Goal: Task Accomplishment & Management: Manage account settings

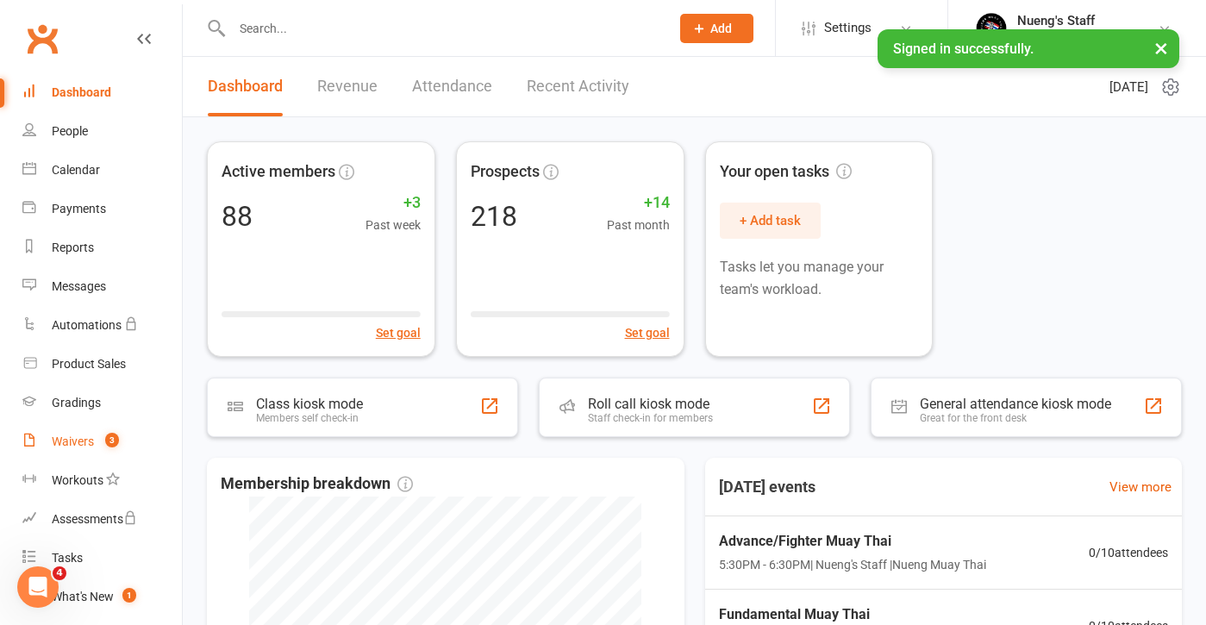
click at [97, 441] on count-badge "3" at bounding box center [108, 441] width 22 height 14
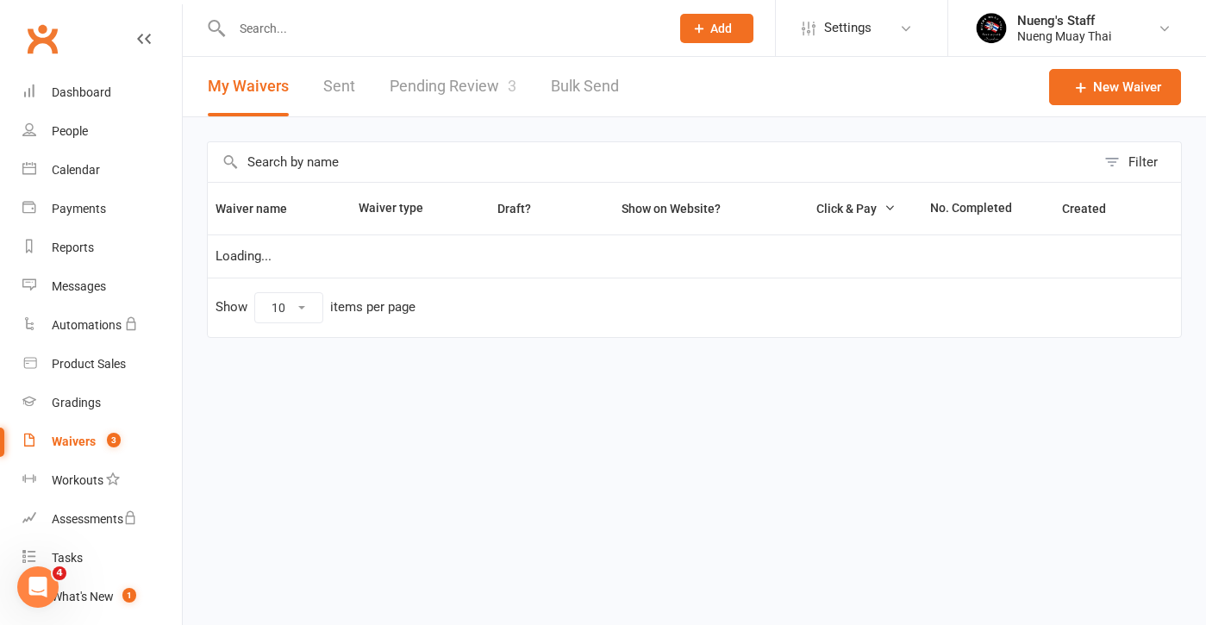
click at [453, 85] on link "Pending Review 3" at bounding box center [453, 86] width 127 height 59
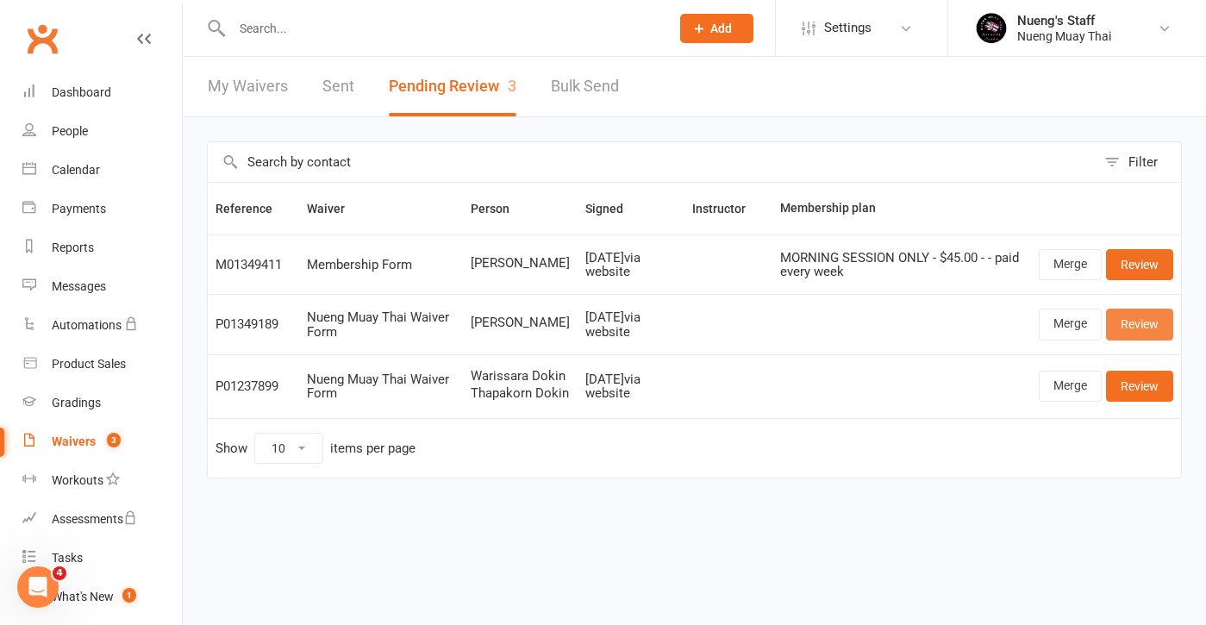
click at [1153, 320] on link "Review" at bounding box center [1139, 324] width 67 height 31
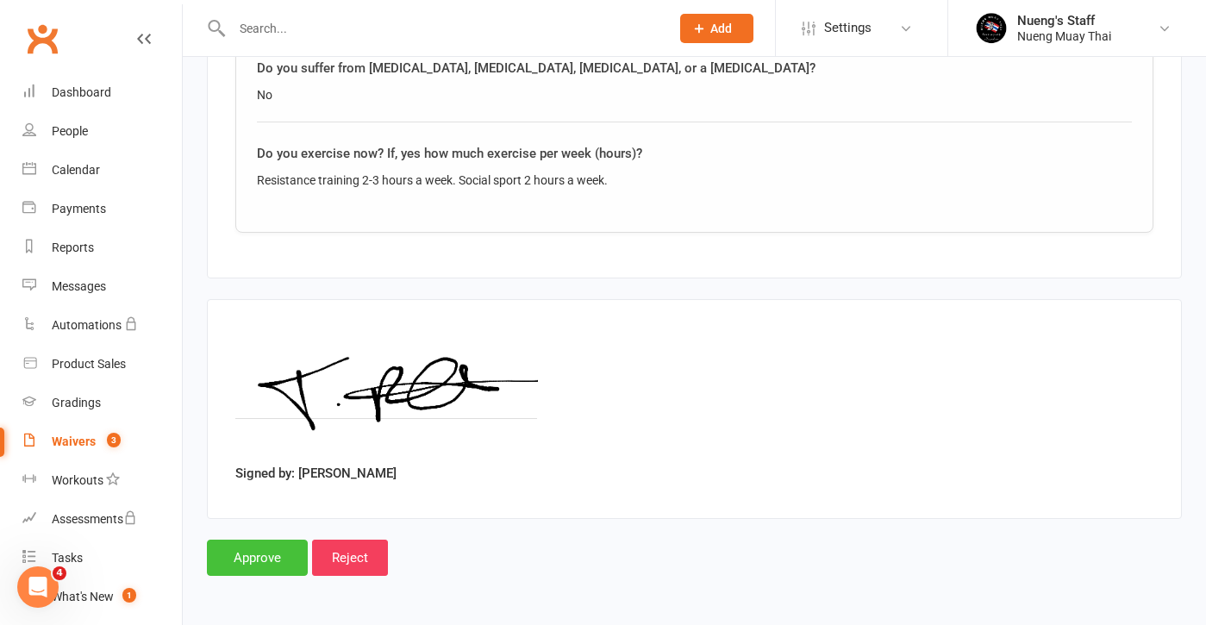
scroll to position [1792, 0]
click at [277, 548] on input "Approve" at bounding box center [257, 558] width 101 height 36
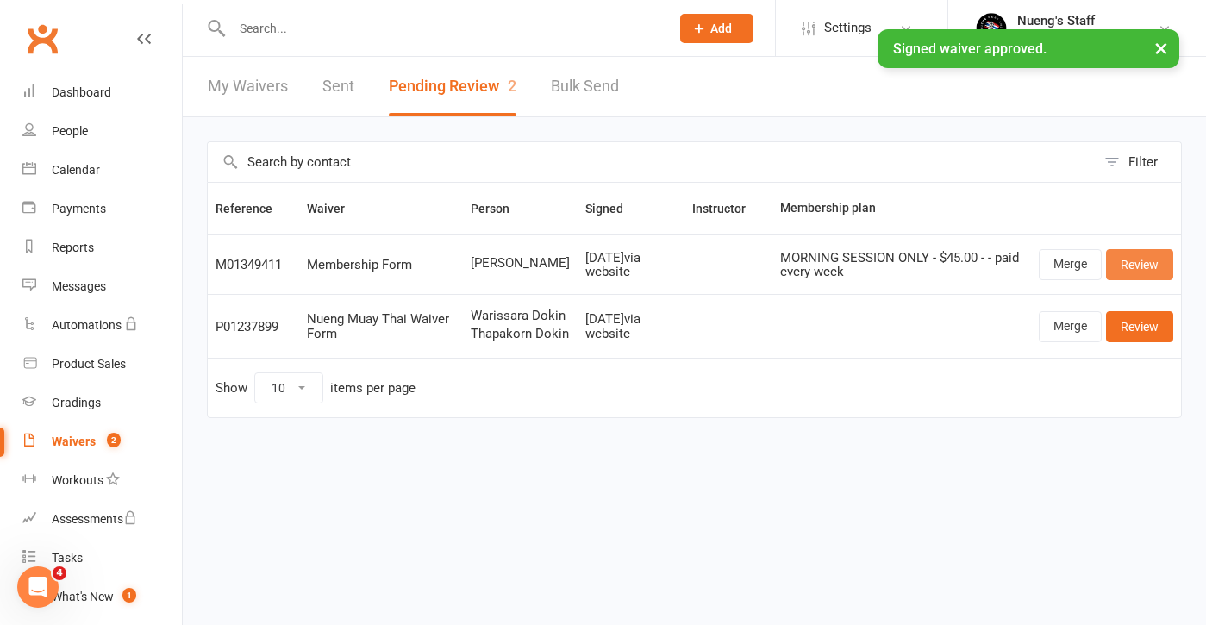
click at [1173, 265] on link "Review" at bounding box center [1139, 264] width 67 height 31
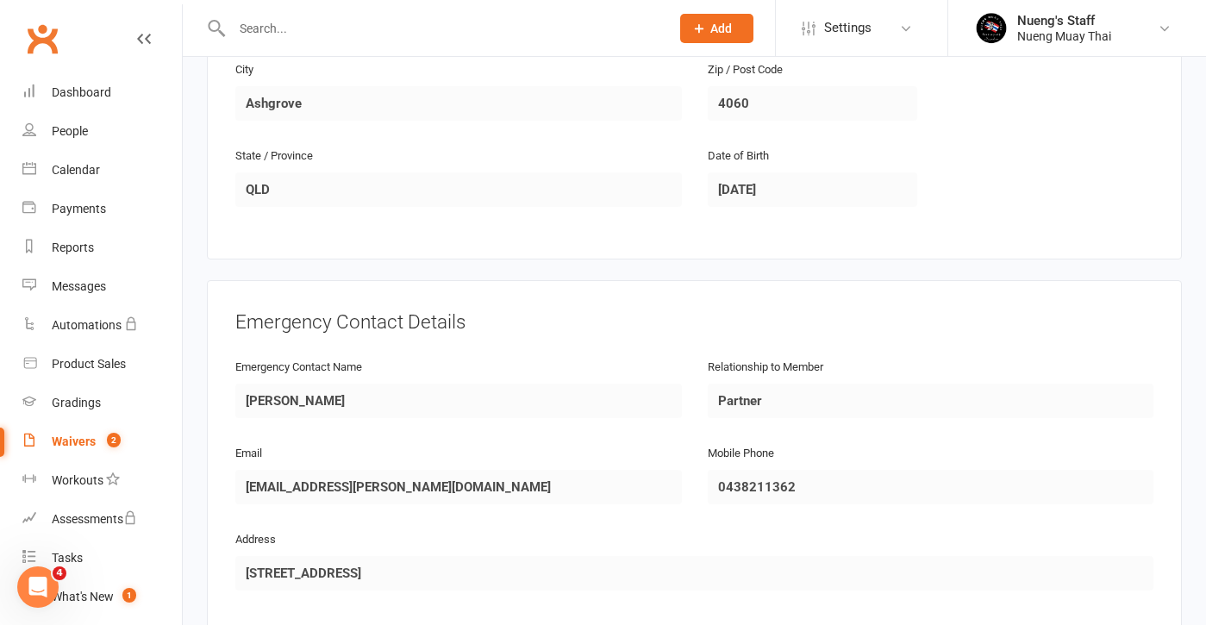
scroll to position [9, 0]
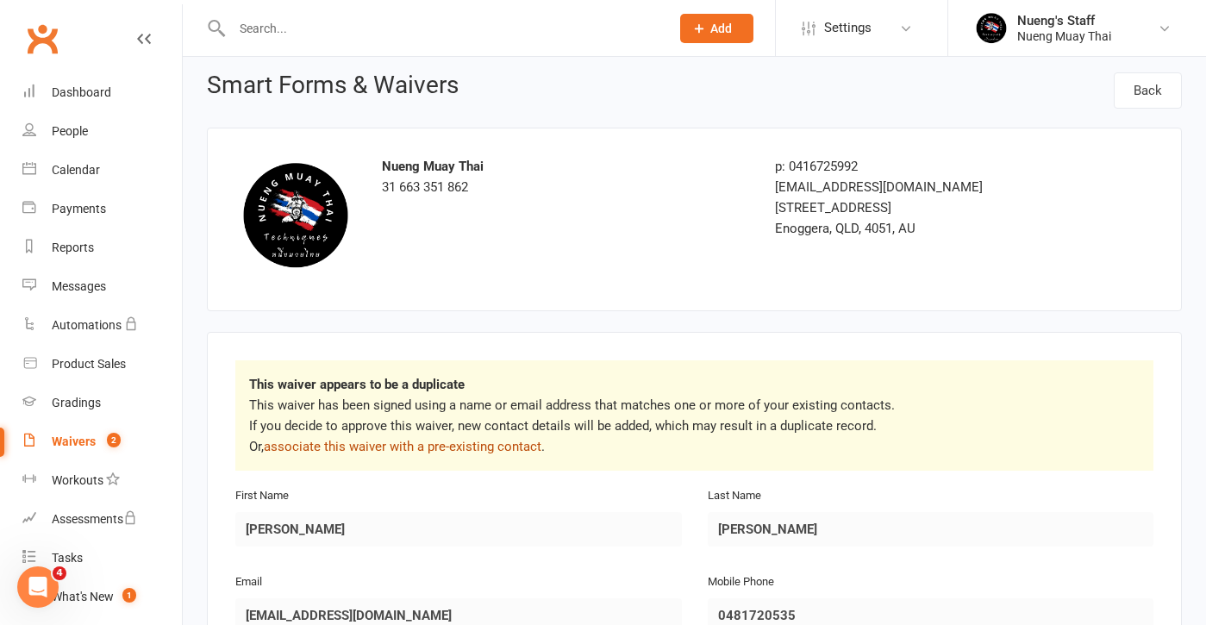
click at [393, 447] on link "associate this waiver with a pre-existing contact" at bounding box center [403, 447] width 278 height 16
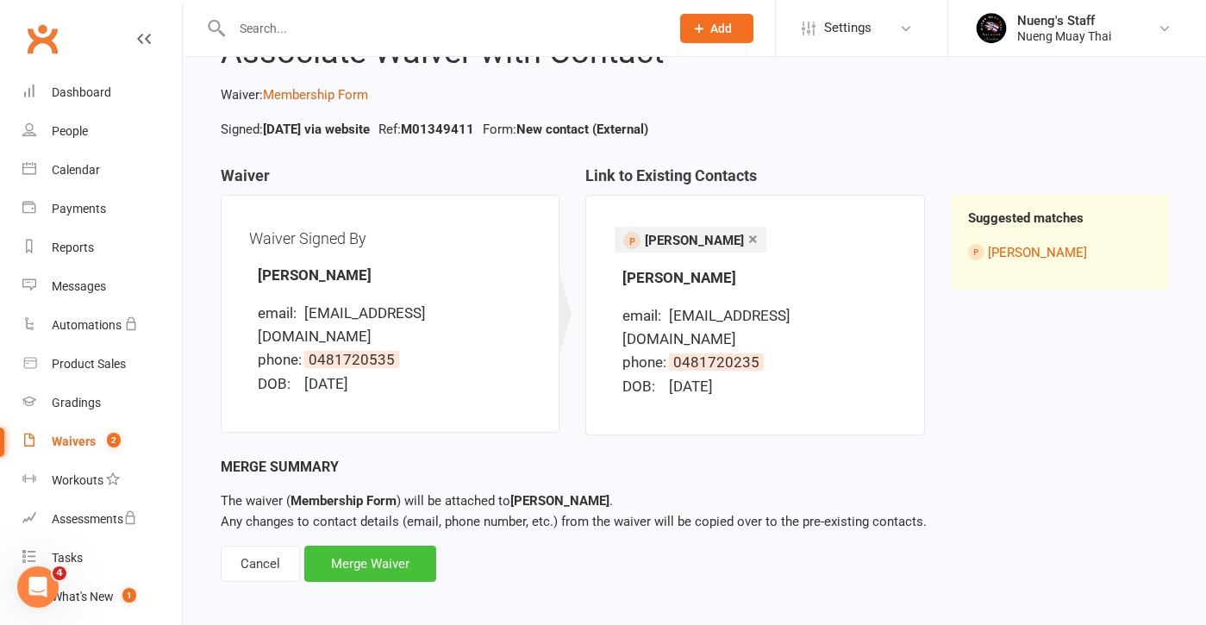
scroll to position [73, 0]
click at [395, 556] on div "Merge Waiver" at bounding box center [370, 565] width 132 height 36
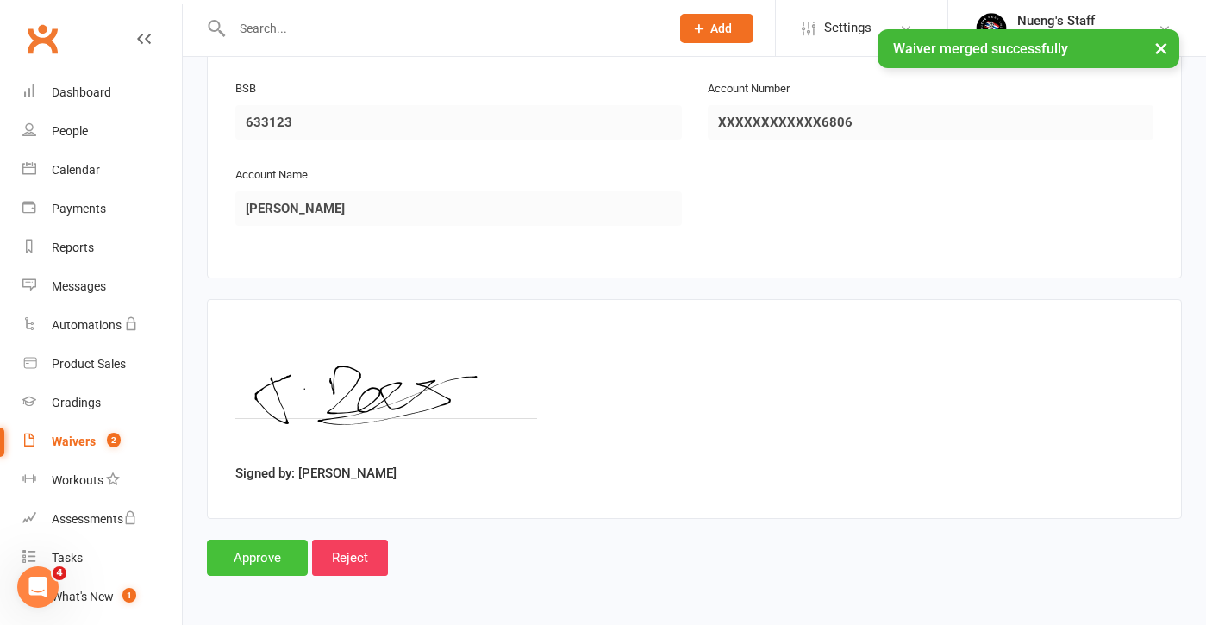
click at [246, 540] on input "Approve" at bounding box center [257, 558] width 101 height 36
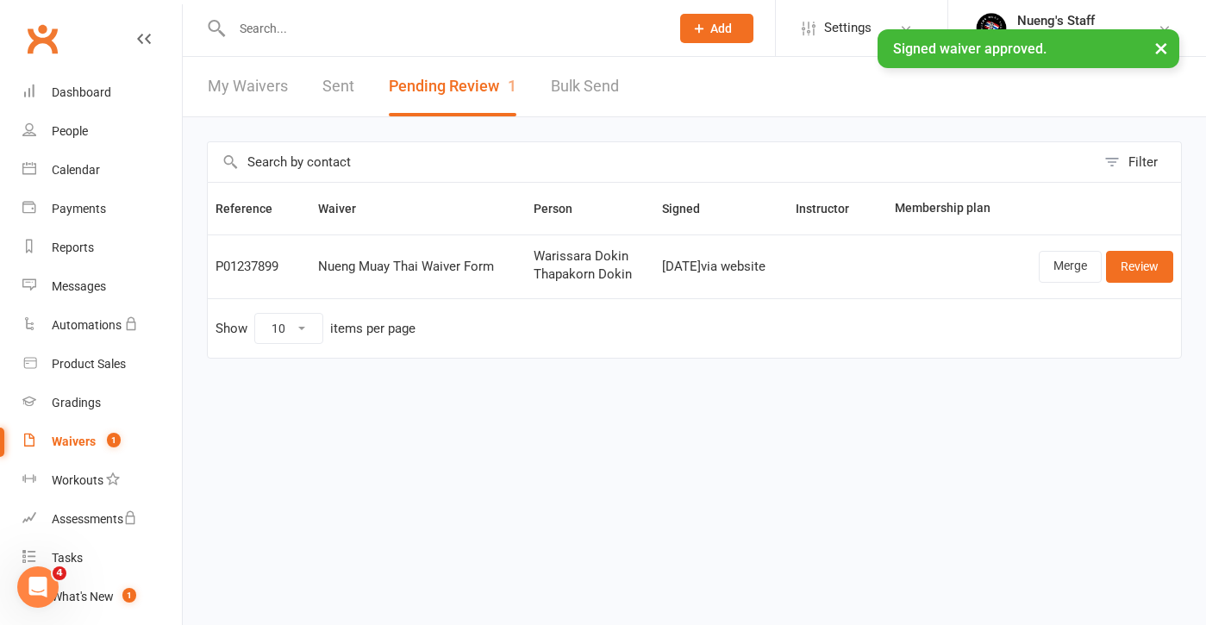
click at [376, 6] on div at bounding box center [432, 28] width 451 height 56
click at [92, 126] on link "People" at bounding box center [101, 131] width 159 height 39
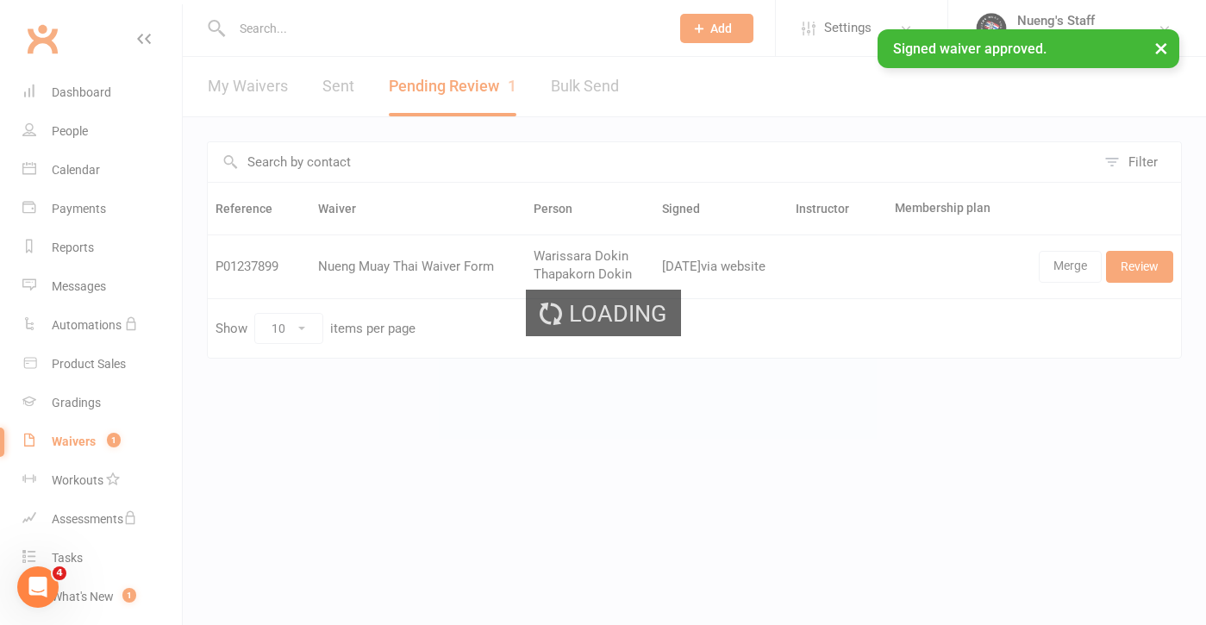
select select "50"
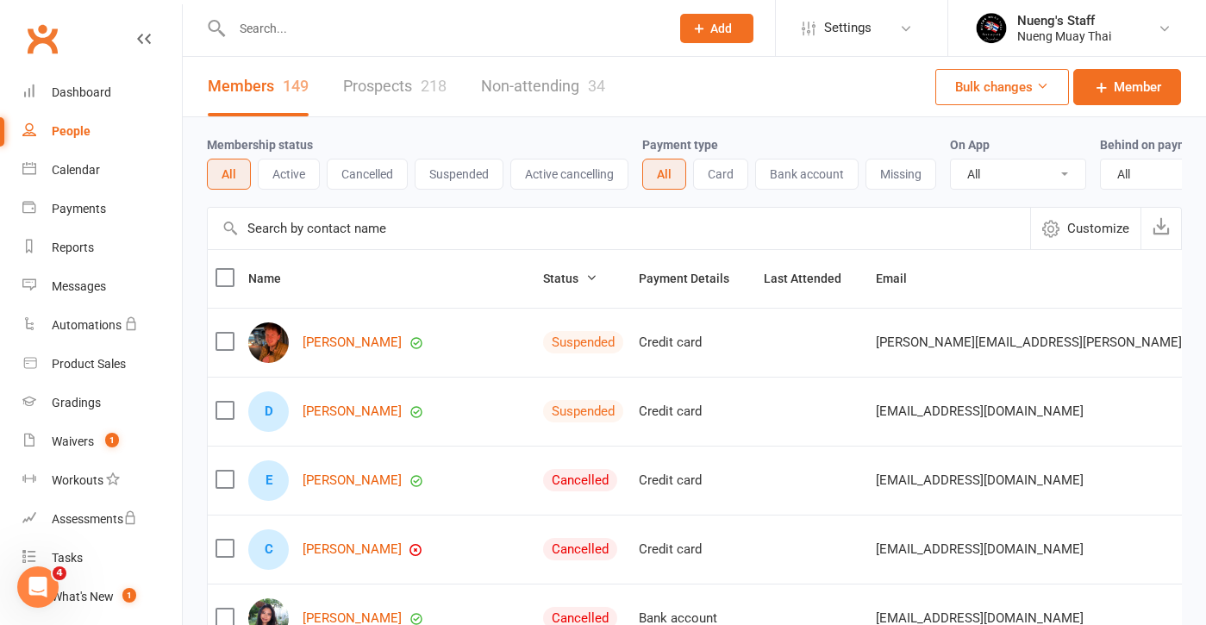
click at [303, 30] on input "text" at bounding box center [442, 28] width 431 height 24
click at [322, 331] on div "[PERSON_NAME]" at bounding box center [387, 342] width 279 height 41
click at [314, 341] on link "[PERSON_NAME]" at bounding box center [352, 342] width 99 height 15
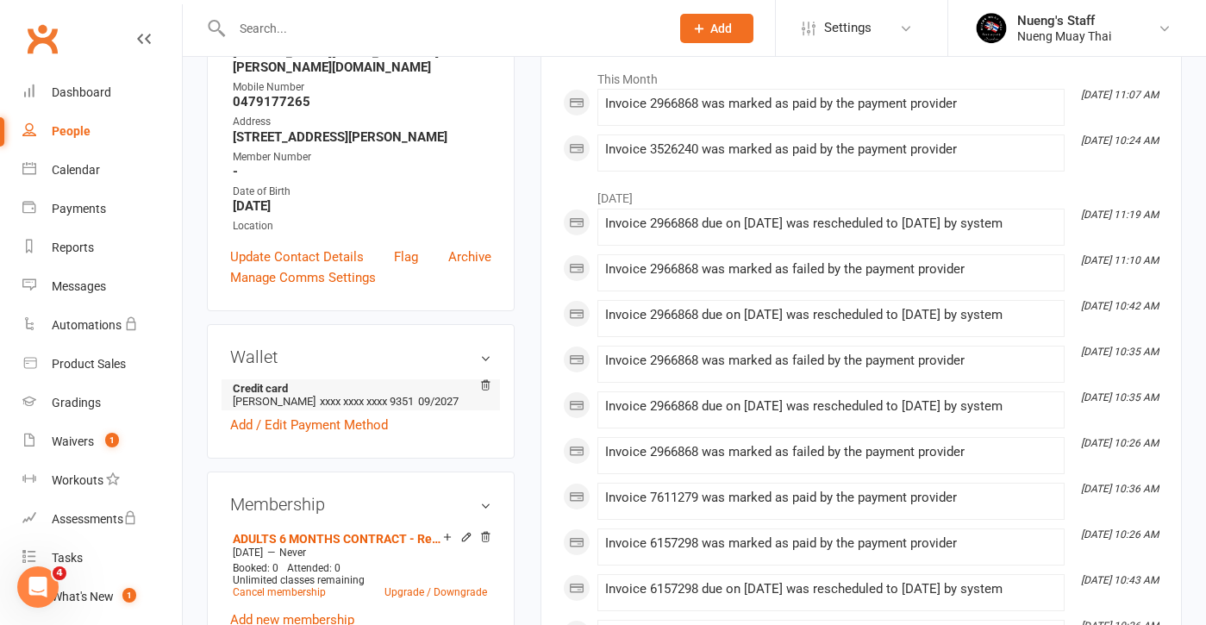
scroll to position [163, 0]
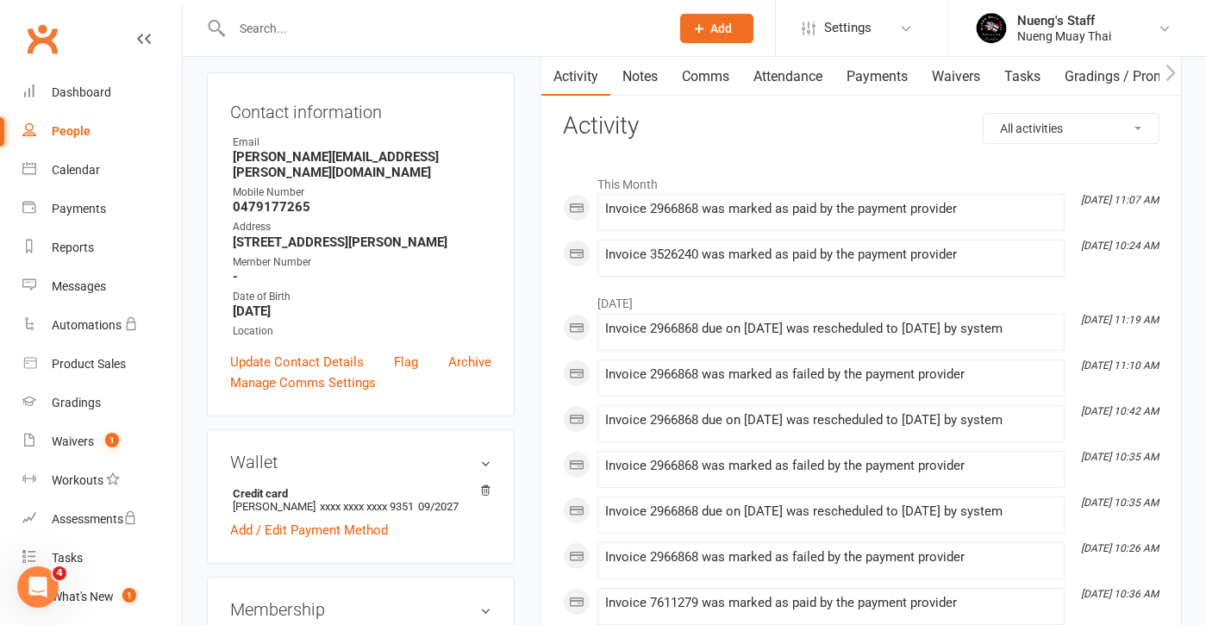
click at [355, 168] on strong "[PERSON_NAME][EMAIL_ADDRESS][PERSON_NAME][DOMAIN_NAME]" at bounding box center [362, 164] width 259 height 31
copy render-form-field "[PERSON_NAME][EMAIL_ADDRESS][PERSON_NAME][DOMAIN_NAME]"
click at [98, 147] on link "People" at bounding box center [101, 131] width 159 height 39
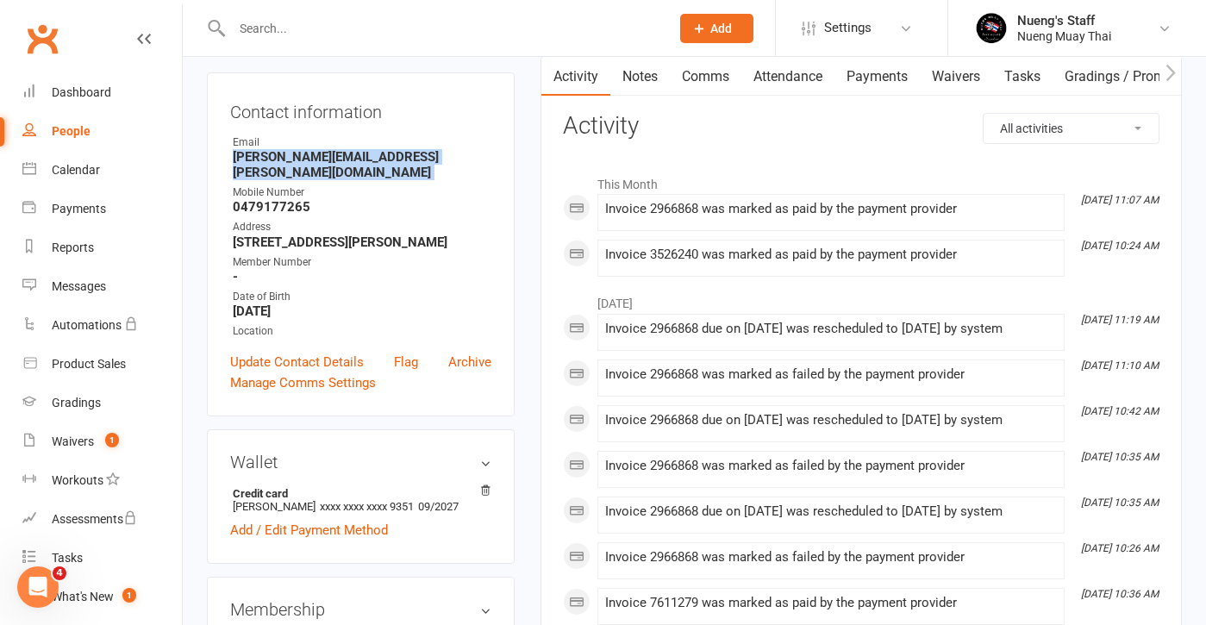
select select "50"
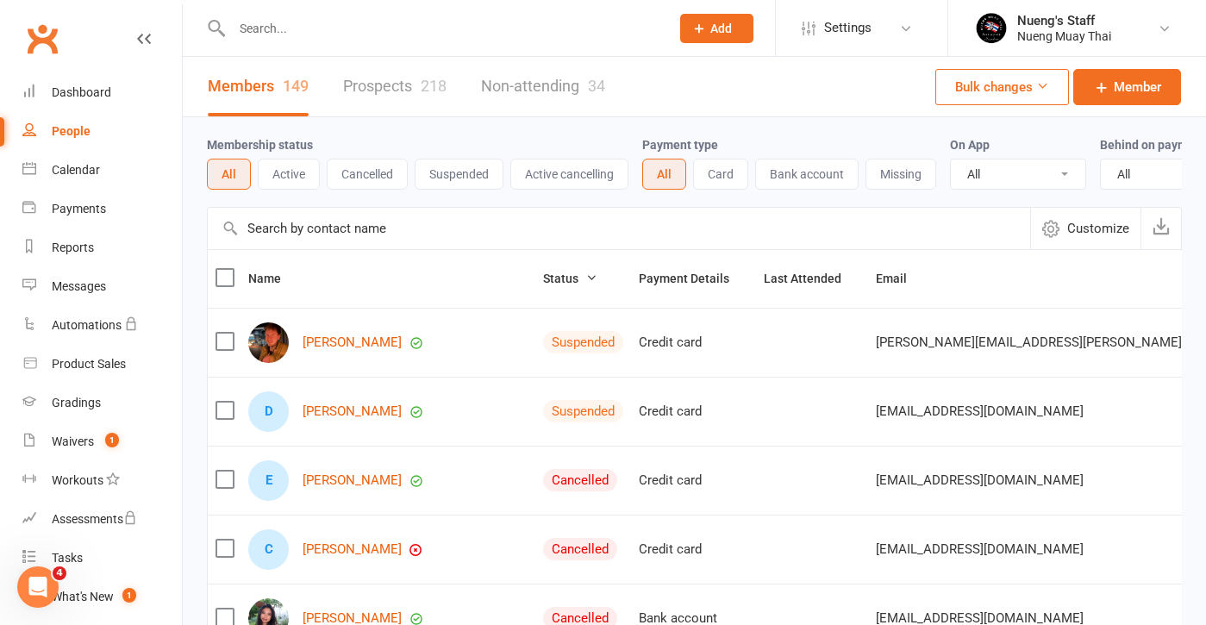
click at [292, 27] on input "text" at bounding box center [442, 28] width 431 height 24
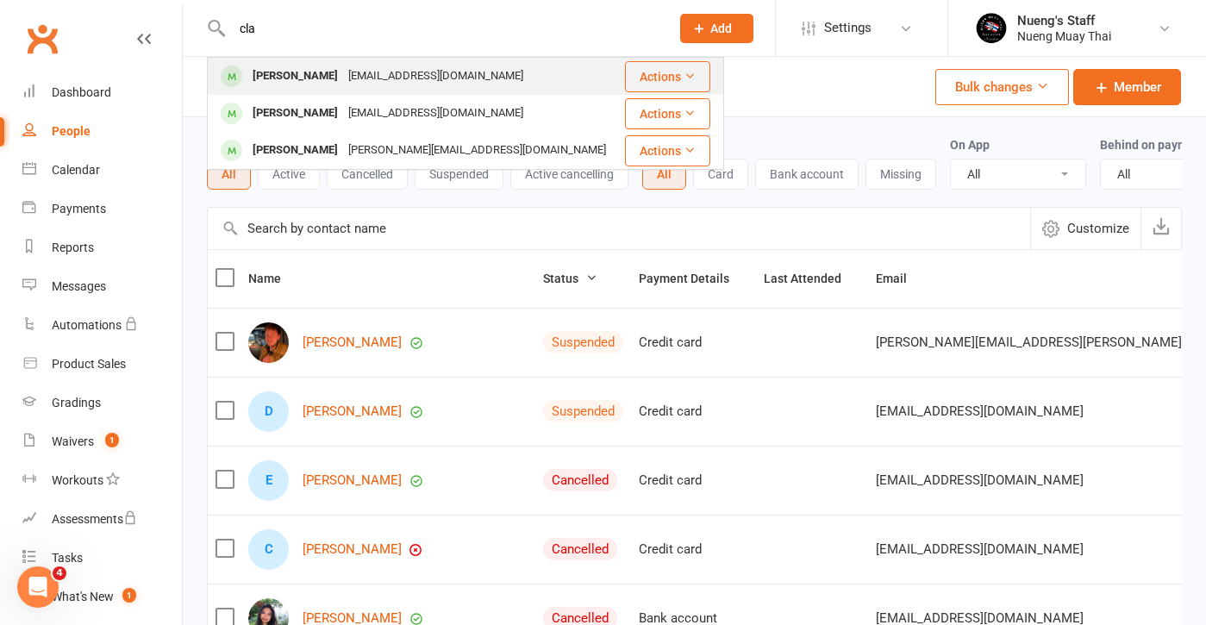
type input "cla"
click at [370, 82] on div "[EMAIL_ADDRESS][DOMAIN_NAME]" at bounding box center [435, 76] width 185 height 25
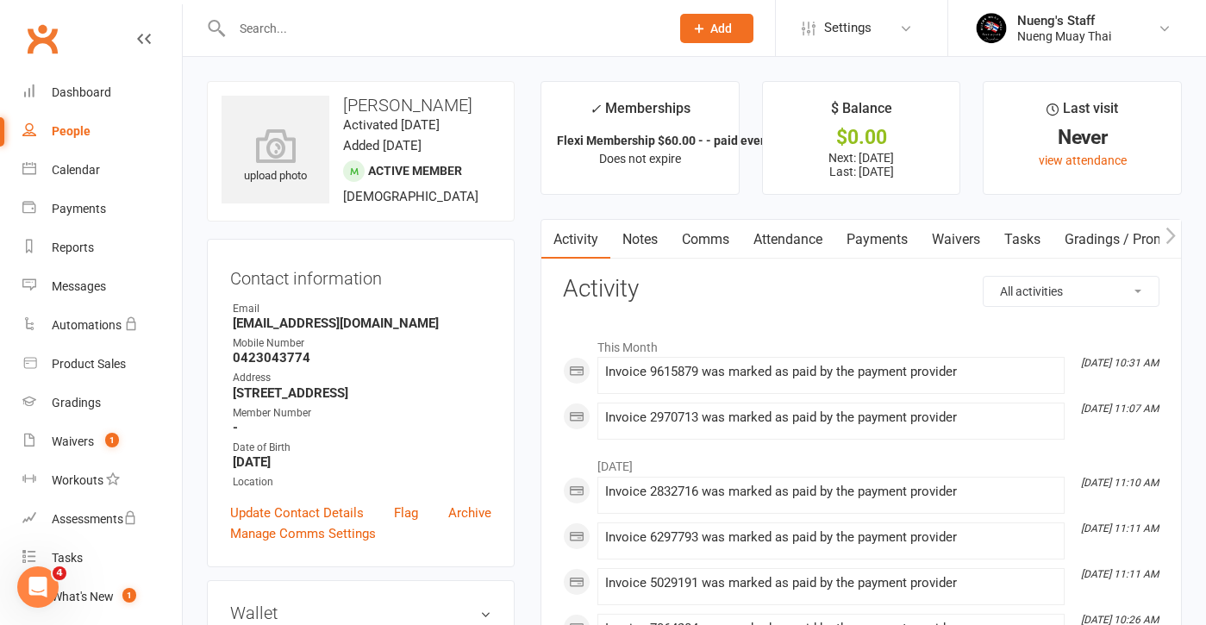
click at [903, 241] on link "Payments" at bounding box center [877, 240] width 85 height 40
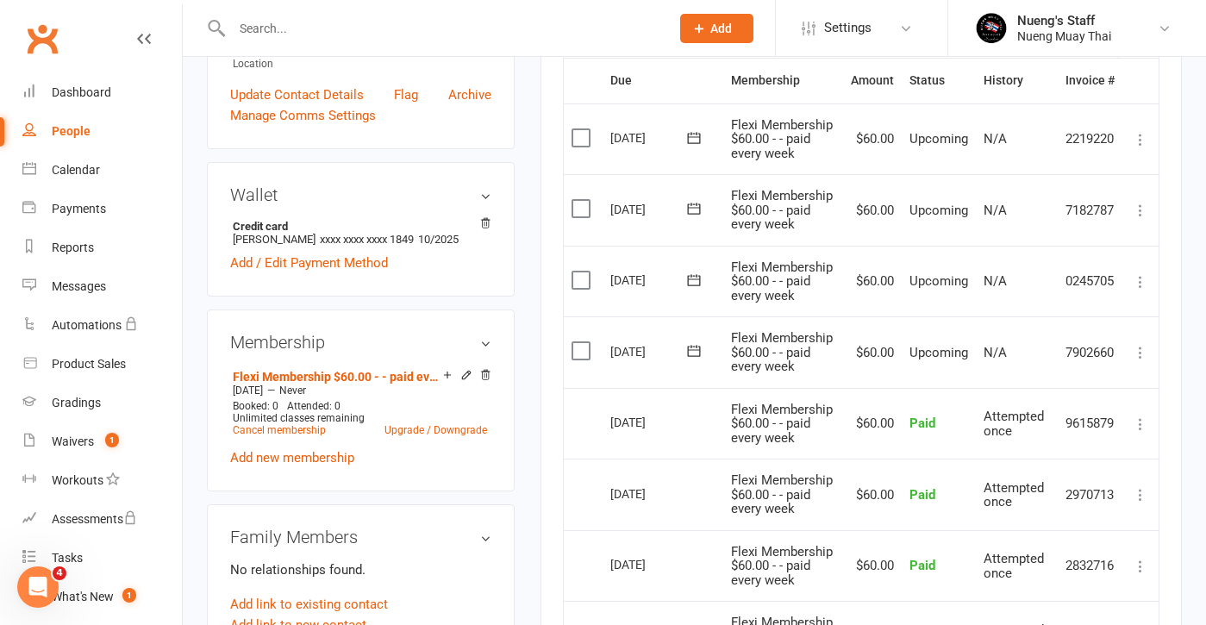
scroll to position [408, 0]
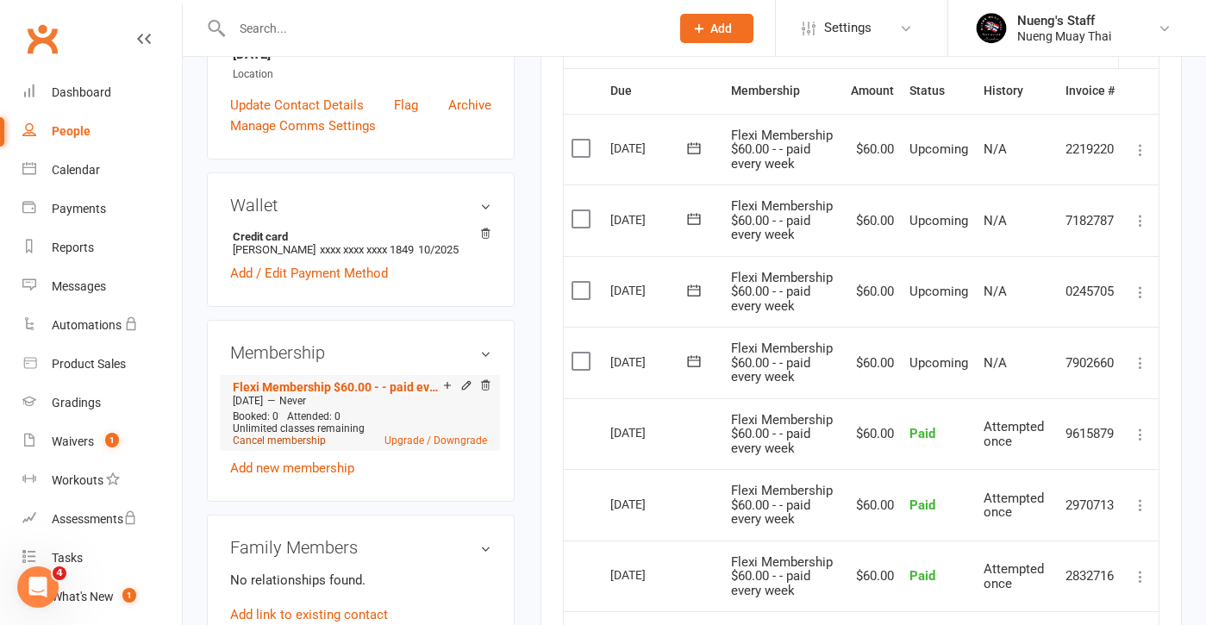
click at [291, 447] on link "Cancel membership" at bounding box center [279, 440] width 93 height 12
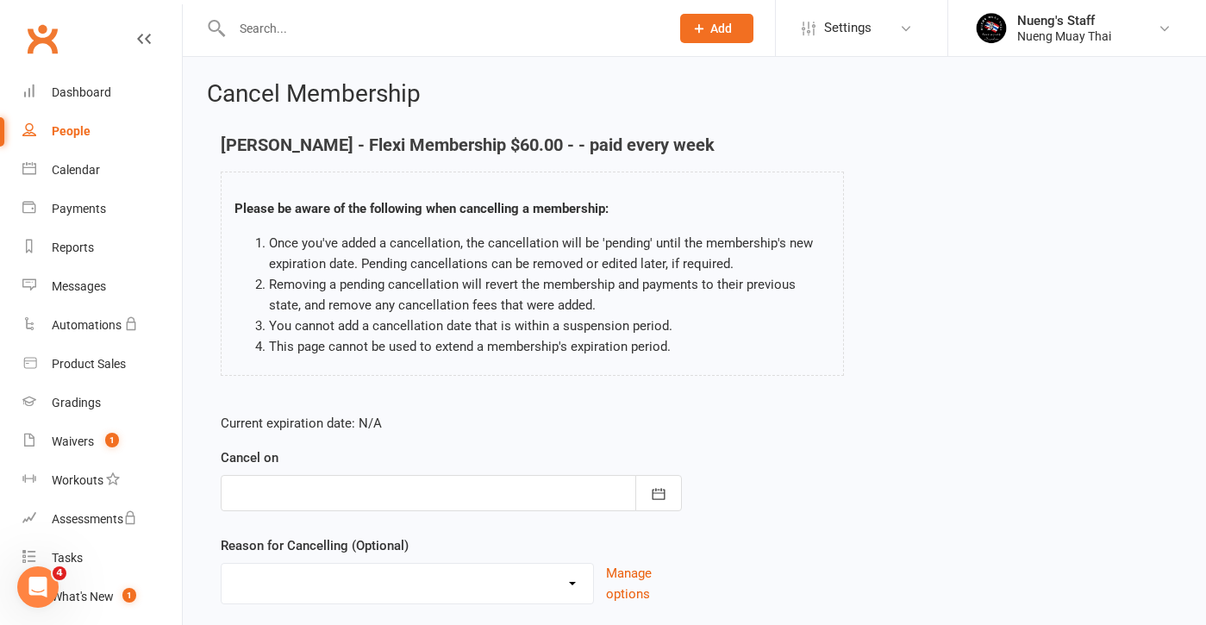
click at [444, 481] on div at bounding box center [451, 493] width 461 height 36
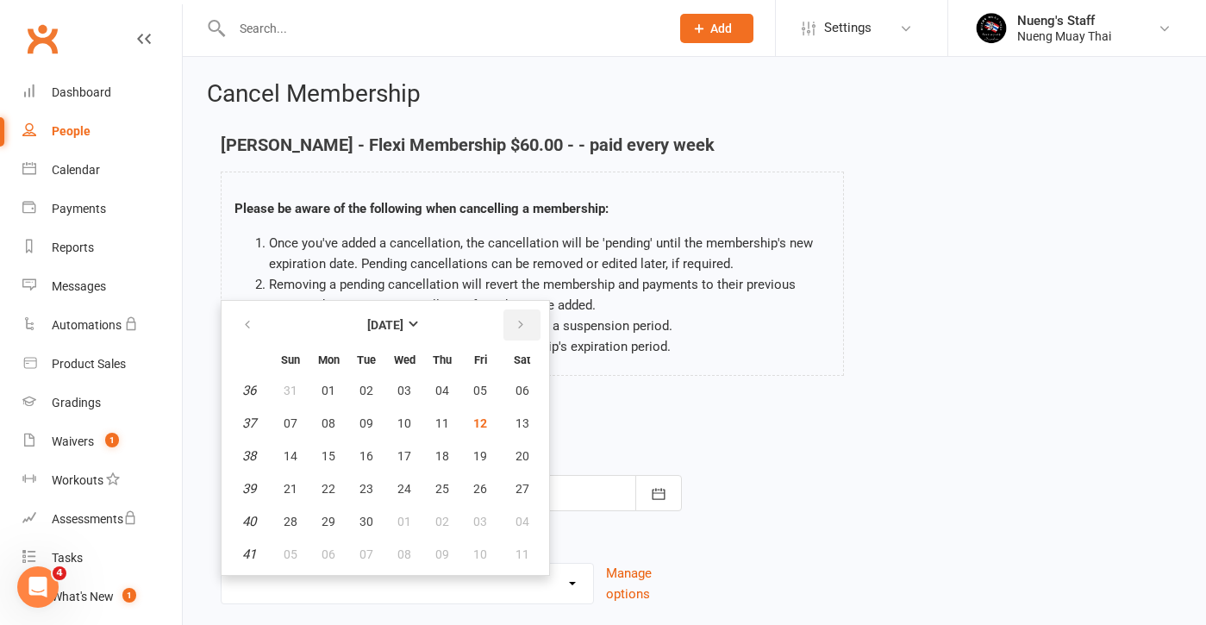
click at [528, 329] on button "button" at bounding box center [521, 324] width 37 height 31
click at [364, 429] on button "07" at bounding box center [366, 423] width 36 height 31
type input "[DATE]"
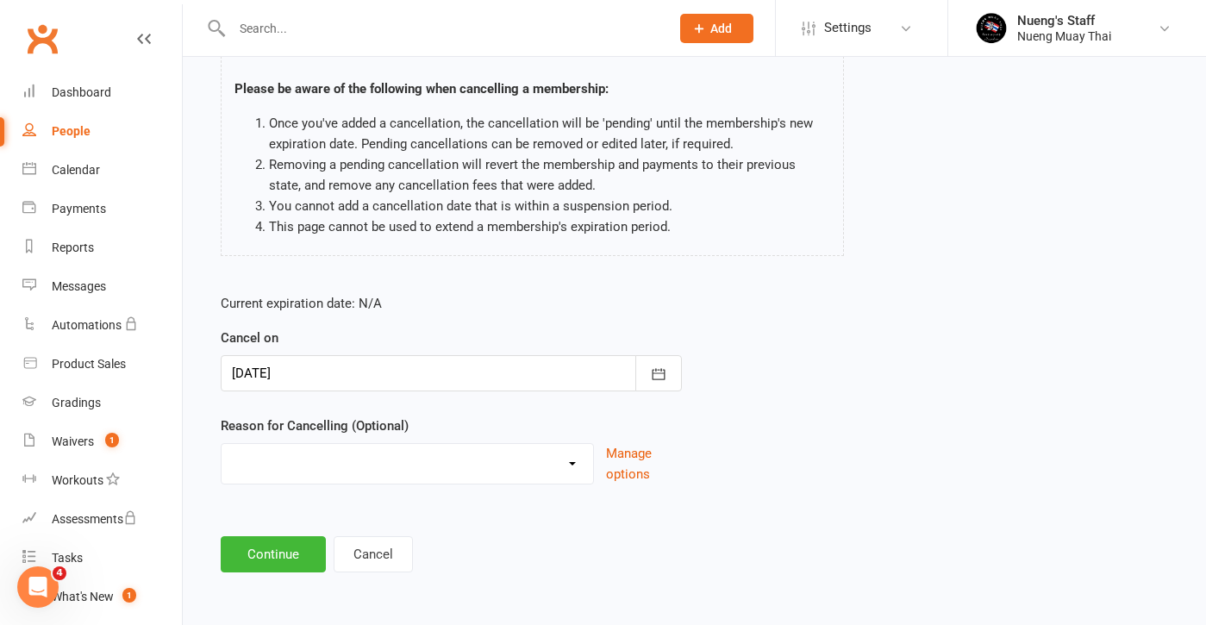
scroll to position [134, 0]
select select "2"
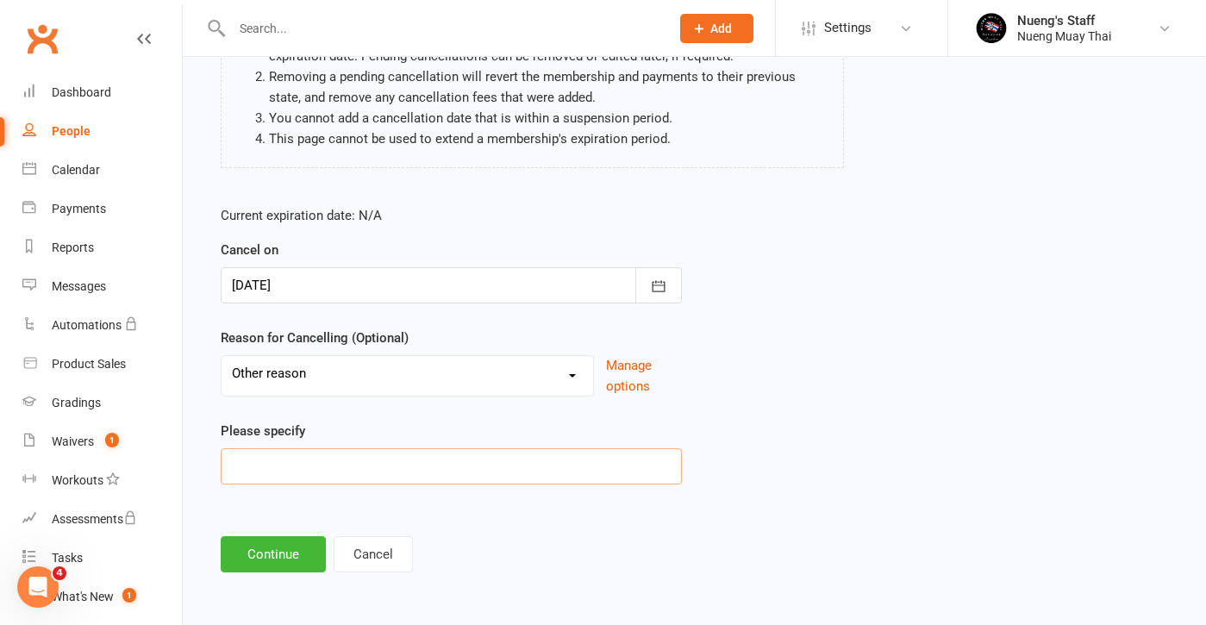
click at [311, 449] on input at bounding box center [451, 466] width 461 height 36
click at [305, 450] on input at bounding box center [451, 466] width 461 height 36
type input "Move office"
click at [297, 550] on button "Continue" at bounding box center [273, 554] width 105 height 36
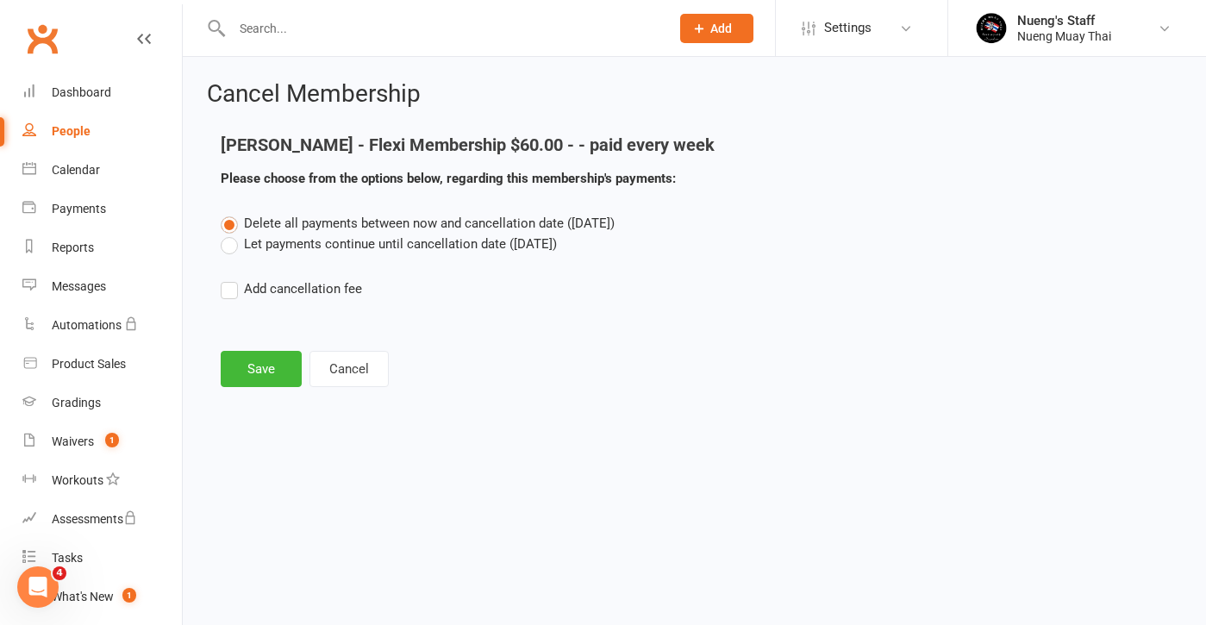
scroll to position [0, 0]
click at [373, 244] on label "Let payments continue until cancellation date ([DATE])" at bounding box center [389, 244] width 336 height 21
click at [232, 234] on input "Let payments continue until cancellation date ([DATE])" at bounding box center [226, 234] width 11 height 0
click at [254, 377] on button "Save" at bounding box center [261, 369] width 81 height 36
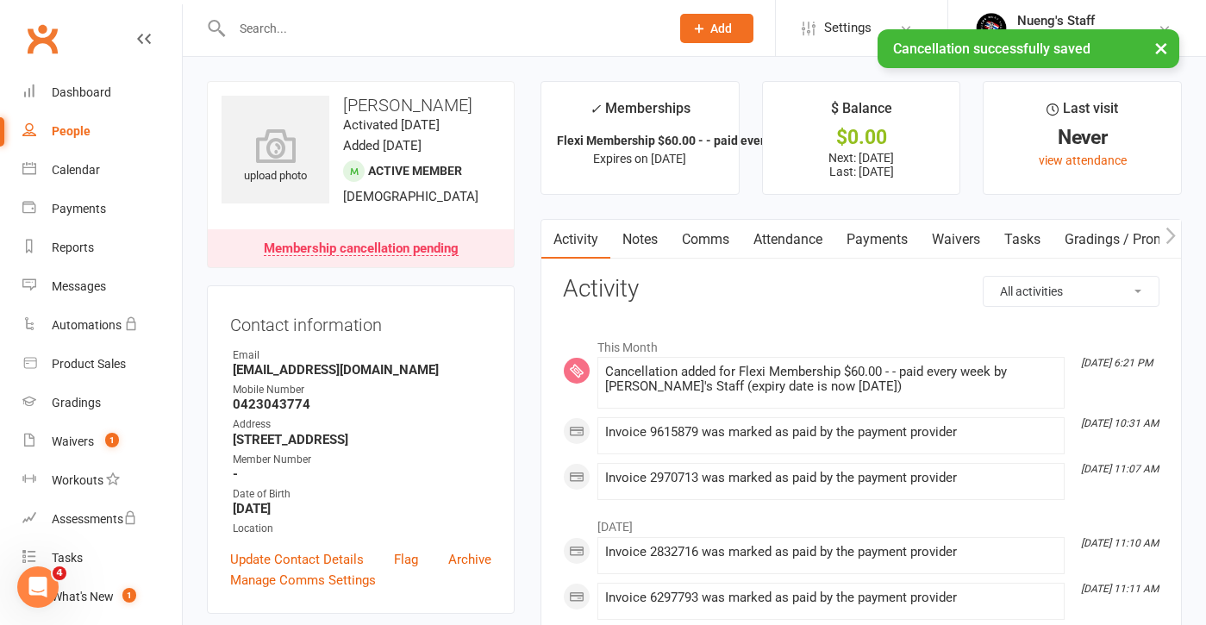
click at [903, 237] on link "Payments" at bounding box center [877, 240] width 85 height 40
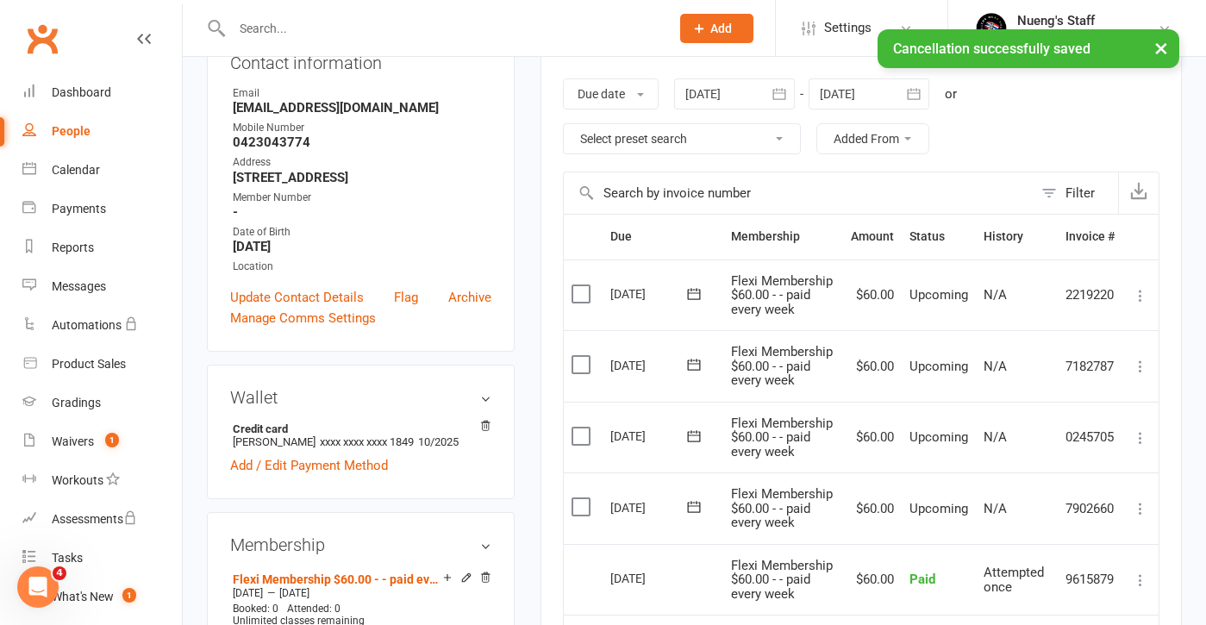
scroll to position [262, 0]
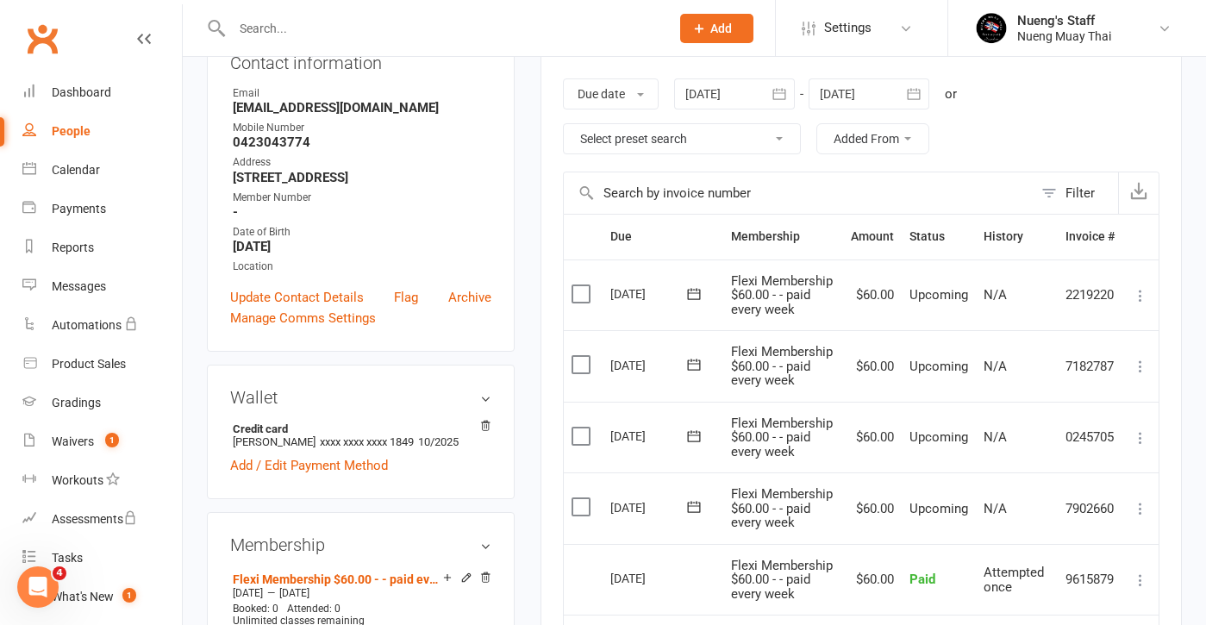
click at [688, 290] on icon at bounding box center [694, 293] width 13 height 11
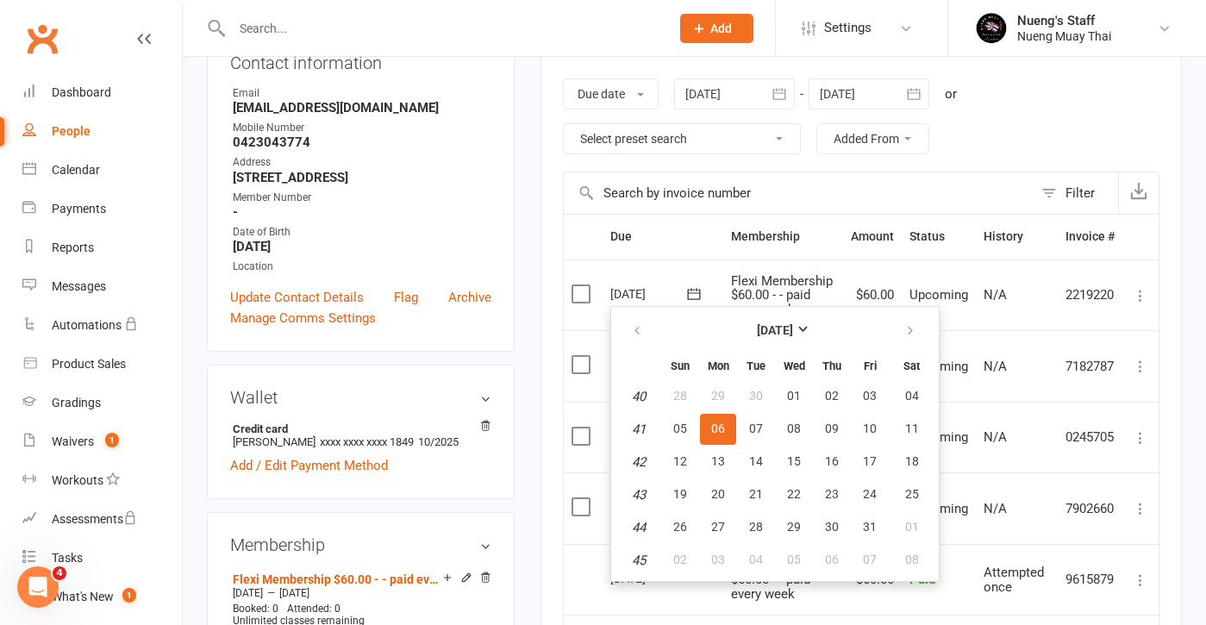
click at [418, 38] on input "text" at bounding box center [442, 28] width 431 height 24
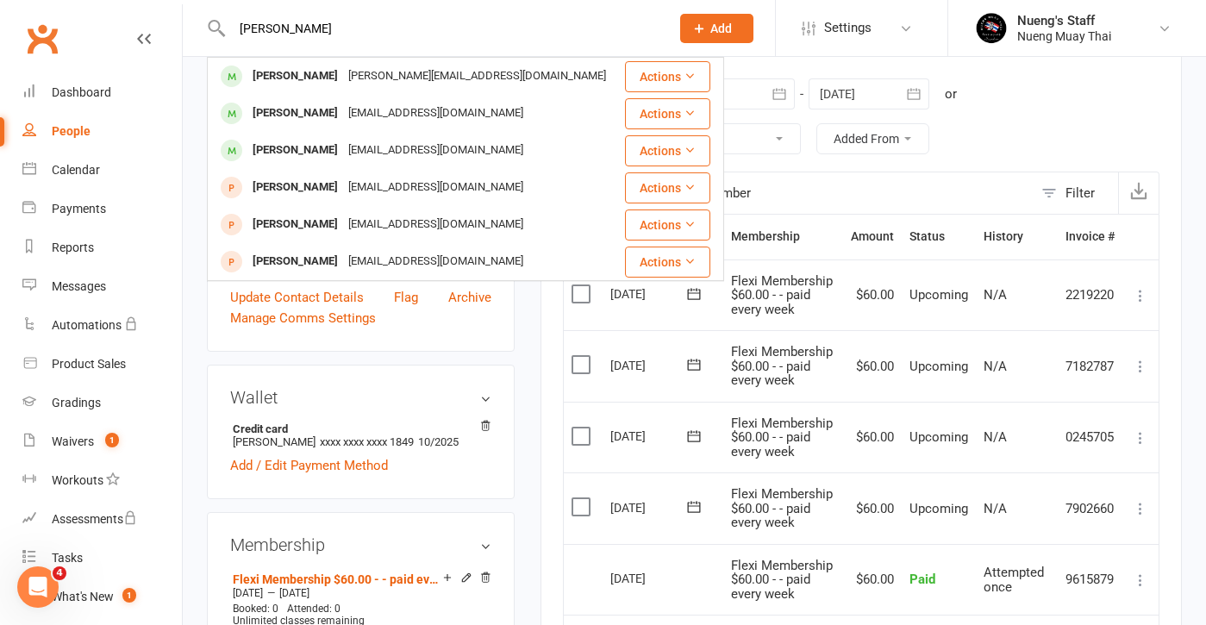
type input "[PERSON_NAME]"
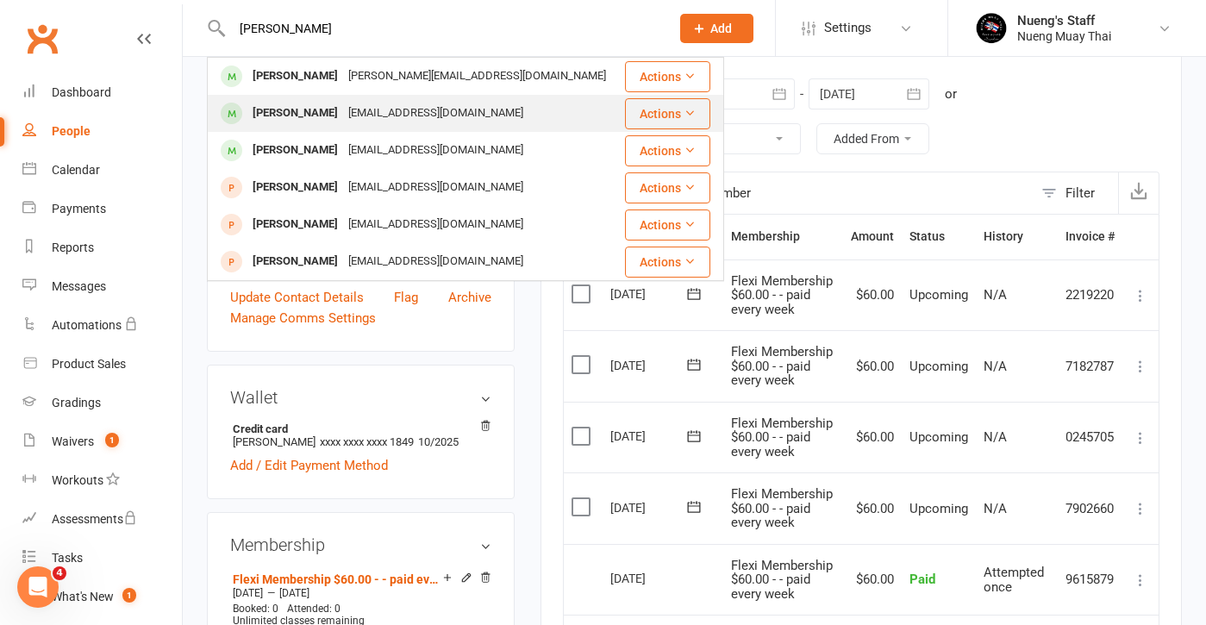
drag, startPoint x: 418, startPoint y: 38, endPoint x: 398, endPoint y: 116, distance: 80.1
click at [398, 116] on div "[EMAIL_ADDRESS][DOMAIN_NAME]" at bounding box center [435, 113] width 185 height 25
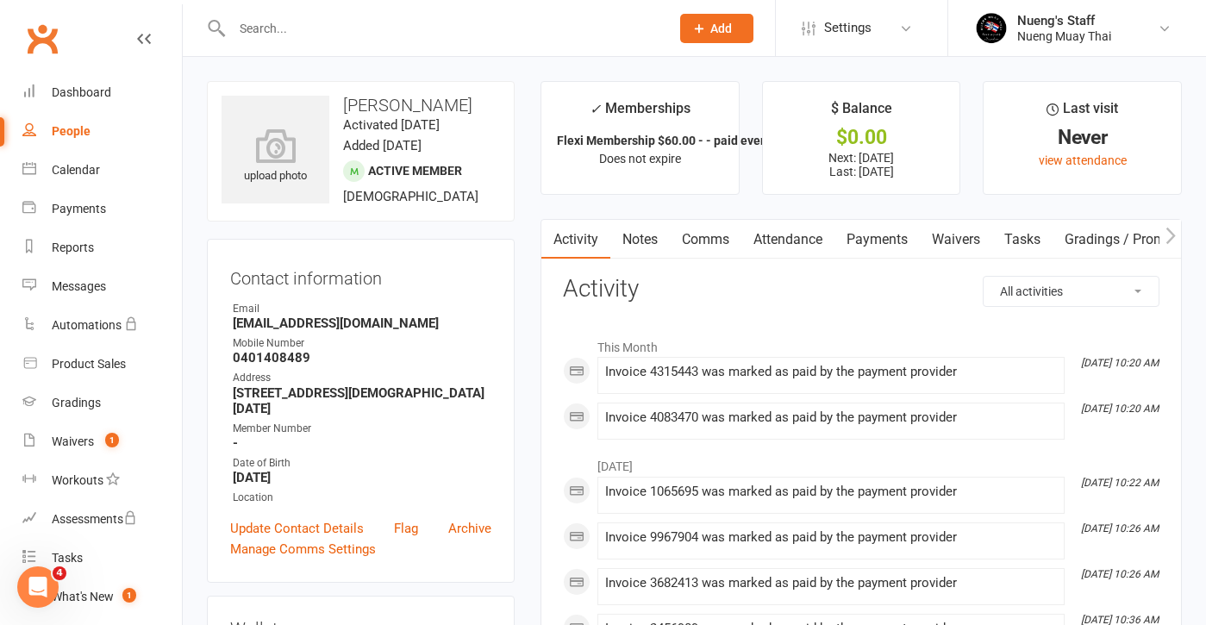
click at [916, 253] on link "Payments" at bounding box center [877, 240] width 85 height 40
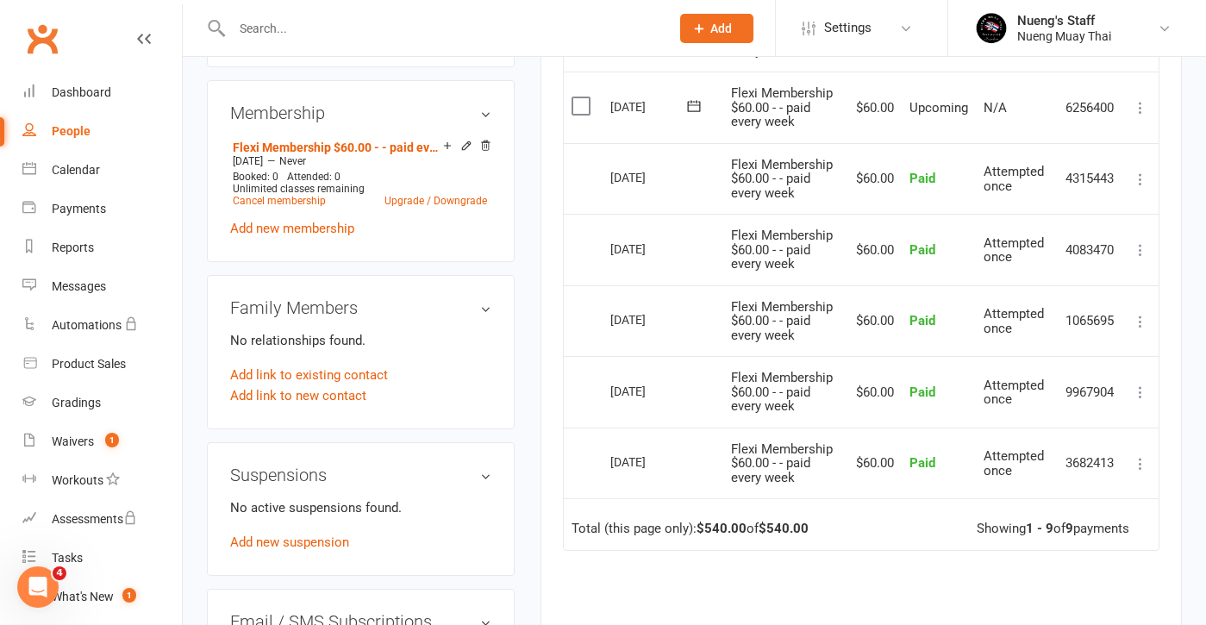
scroll to position [682, 0]
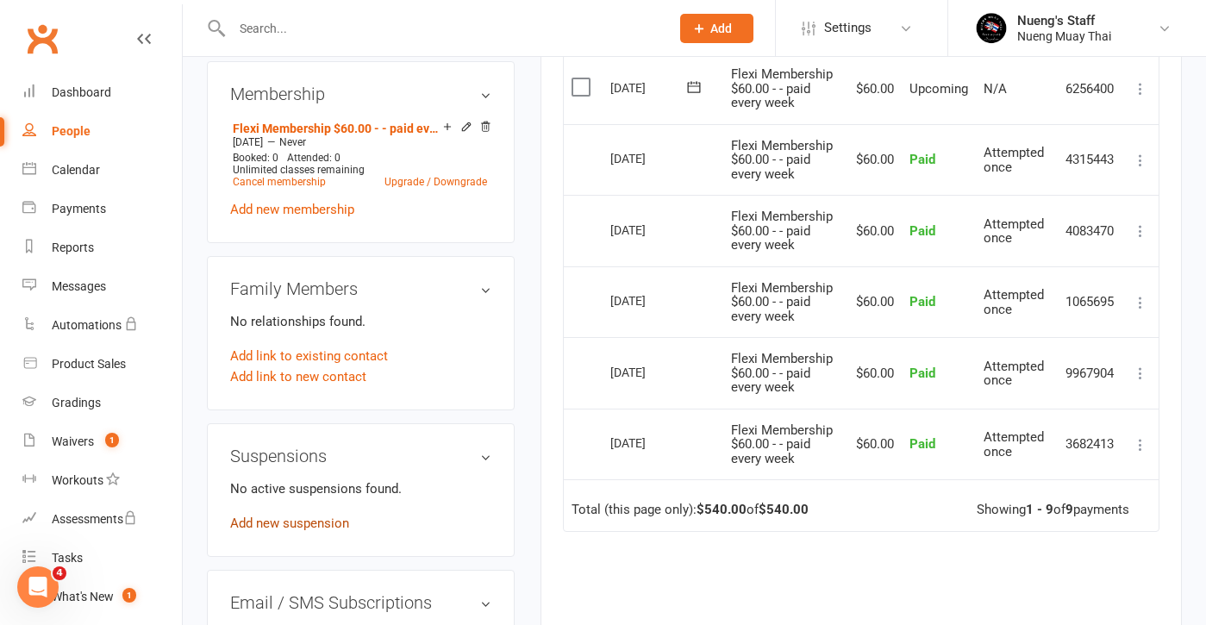
click at [289, 516] on link "Add new suspension" at bounding box center [289, 524] width 119 height 16
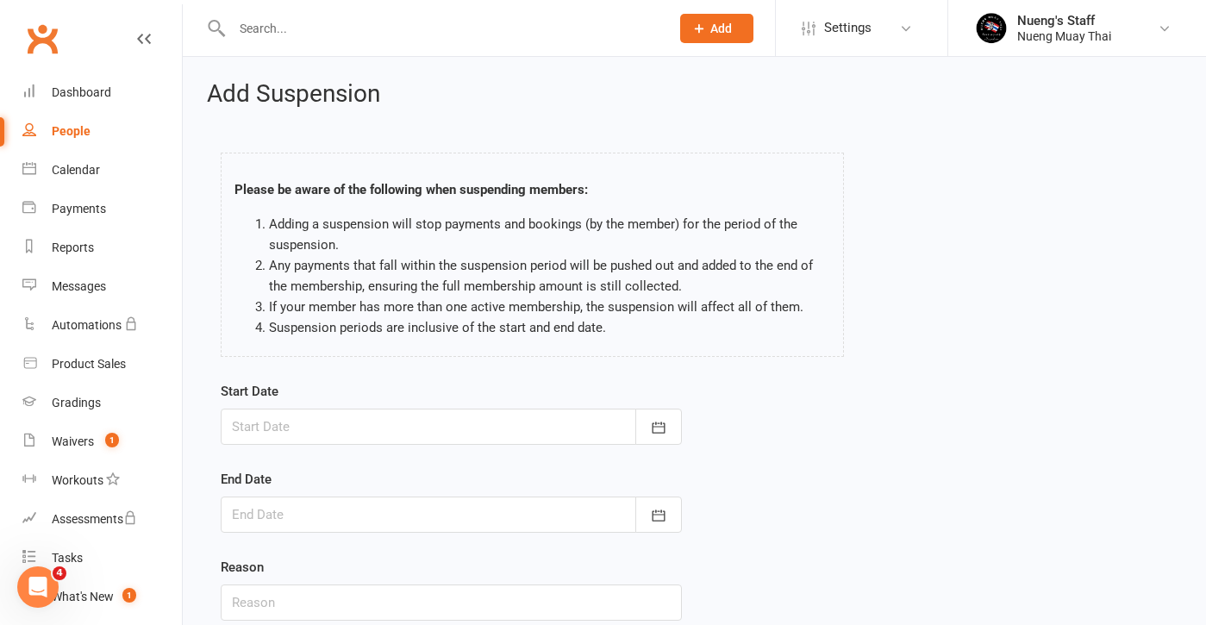
click at [366, 413] on div at bounding box center [451, 427] width 461 height 36
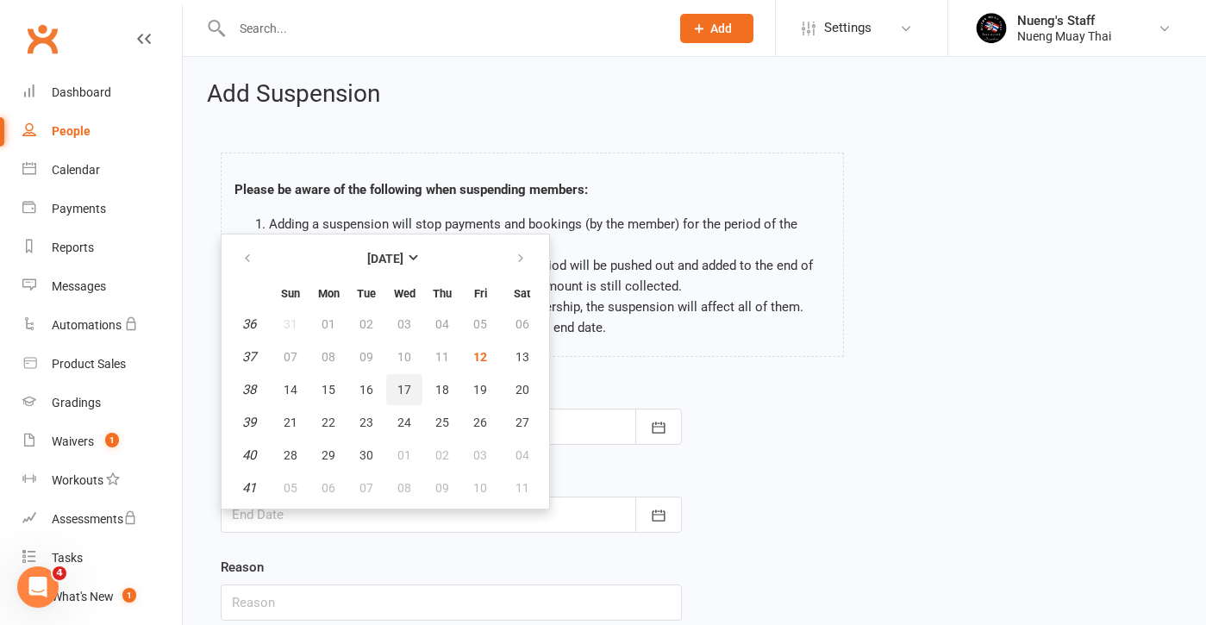
click at [411, 383] on button "17" at bounding box center [404, 389] width 36 height 31
type input "[DATE]"
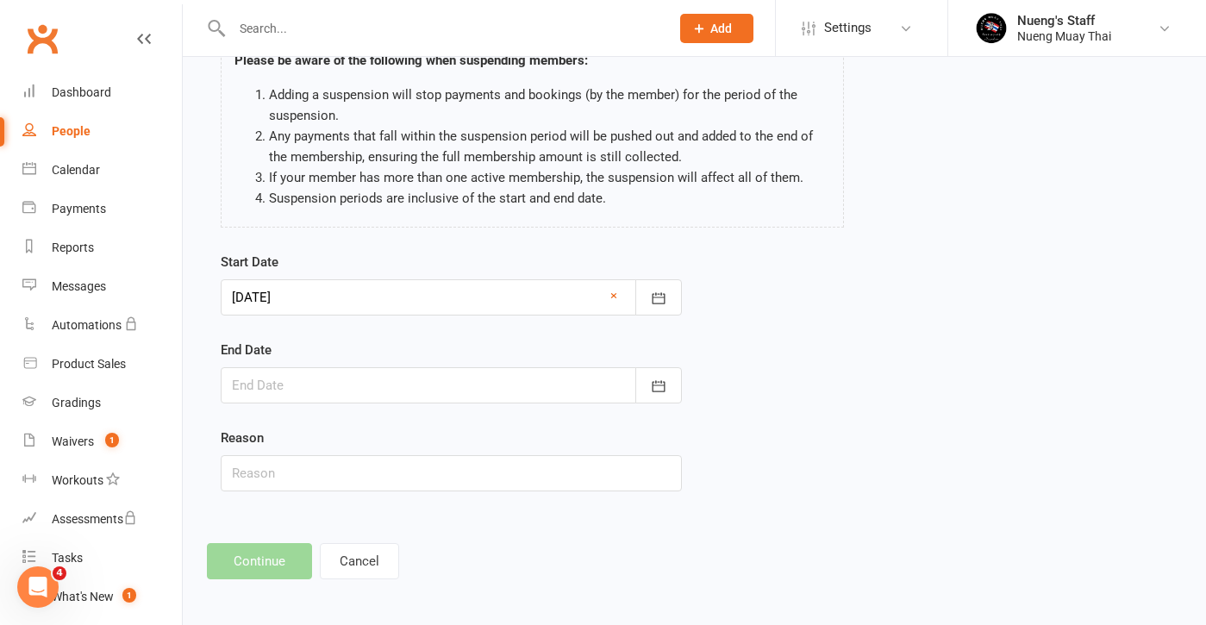
scroll to position [128, 0]
click at [329, 376] on div at bounding box center [451, 387] width 461 height 36
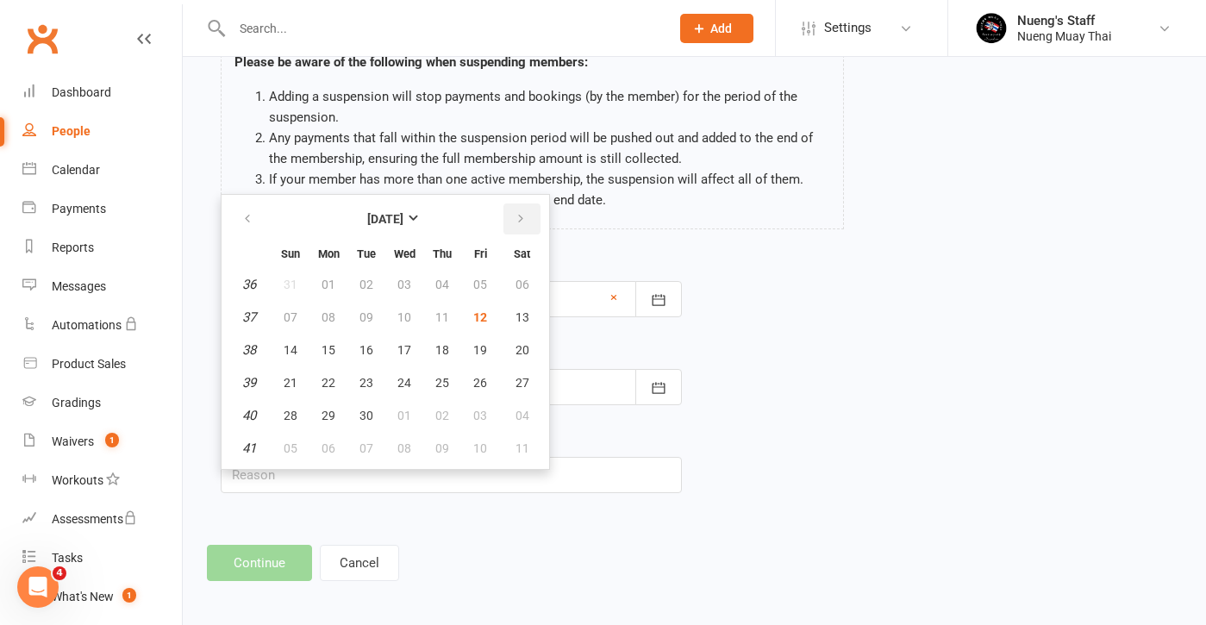
click at [515, 213] on icon "button" at bounding box center [521, 219] width 12 height 14
click at [310, 316] on button "06" at bounding box center [328, 317] width 36 height 31
type input "[DATE]"
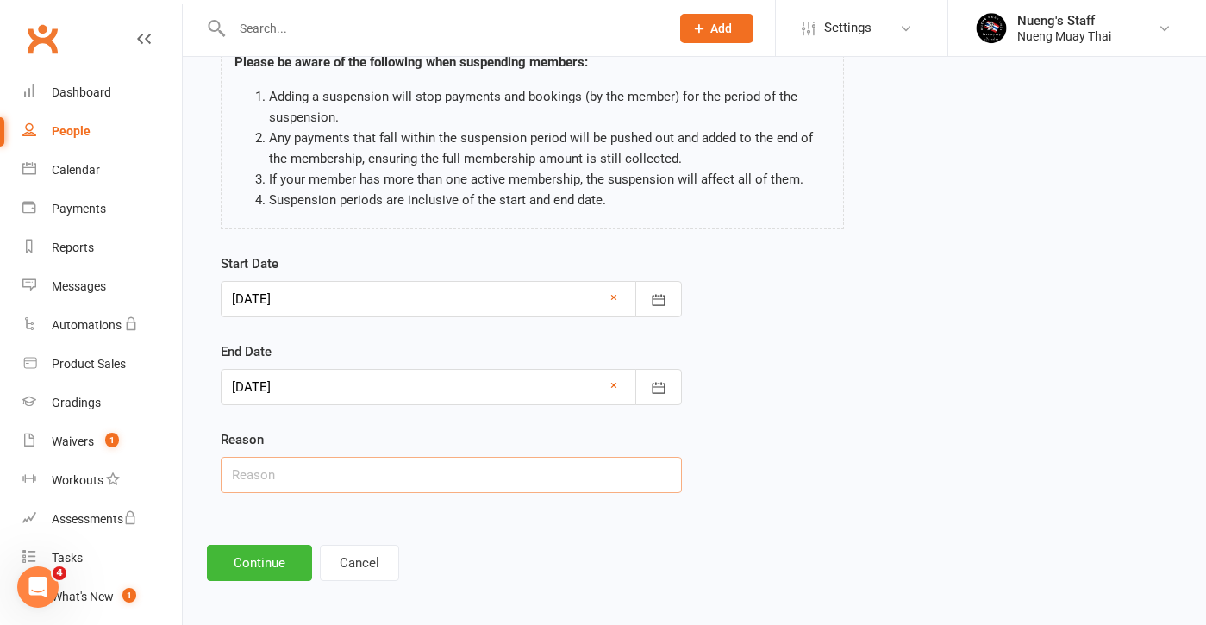
click at [322, 486] on input "text" at bounding box center [451, 475] width 461 height 36
type input "Away for work"
click at [256, 551] on button "Continue" at bounding box center [259, 563] width 105 height 36
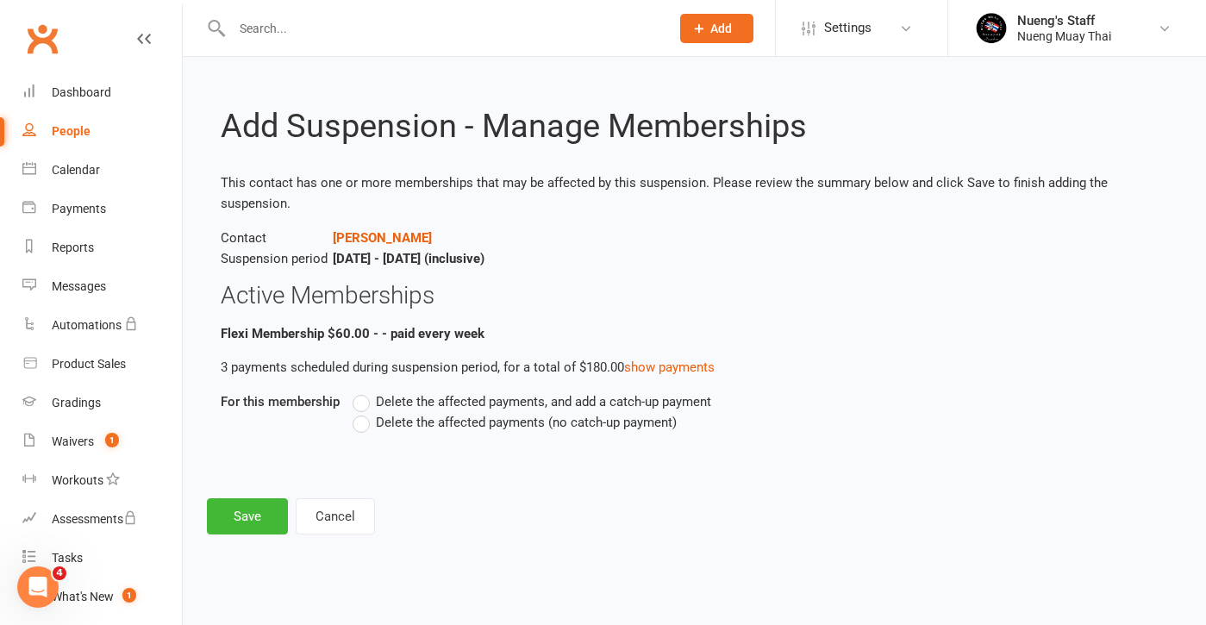
click at [654, 357] on p "3 payments scheduled during suspension period, for a total of $180.00 show paym…" at bounding box center [694, 367] width 947 height 21
click at [653, 362] on link "show payments" at bounding box center [669, 367] width 91 height 16
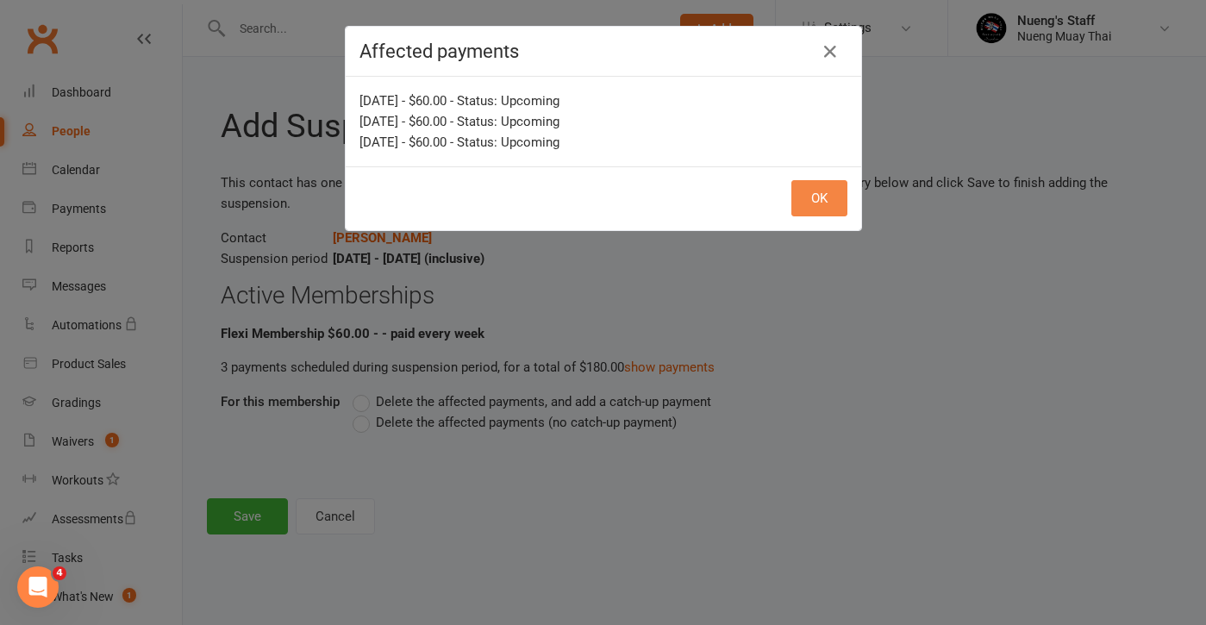
click at [822, 196] on button "OK" at bounding box center [819, 198] width 56 height 36
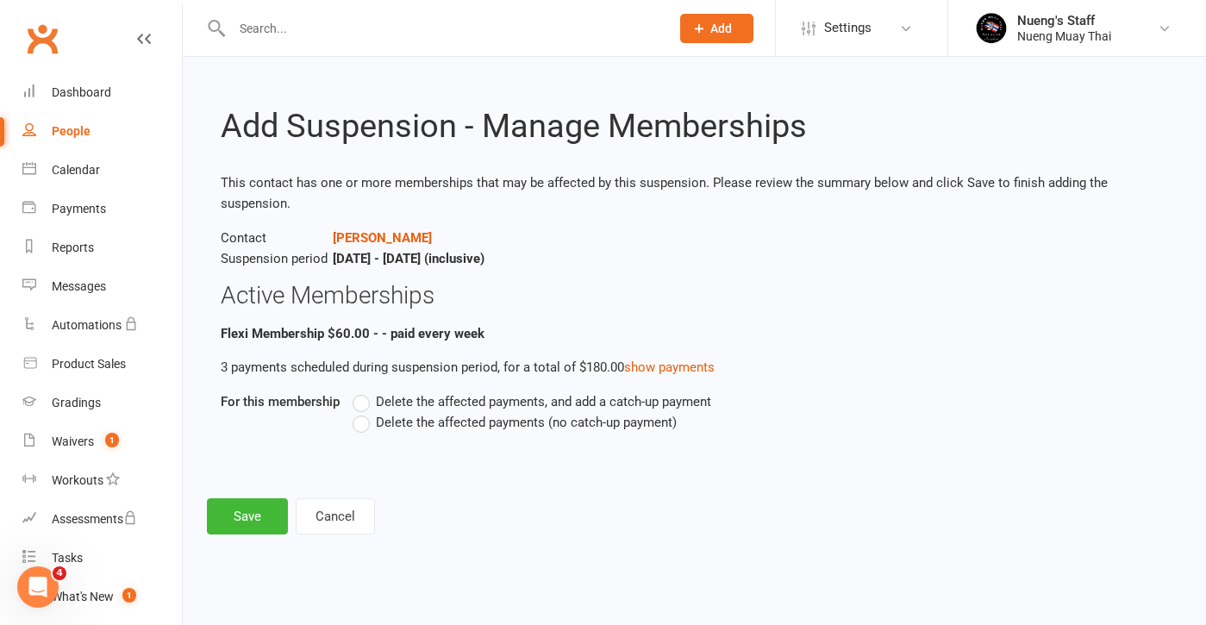
click at [542, 400] on span "Delete the affected payments, and add a catch-up payment" at bounding box center [543, 400] width 335 height 18
click at [364, 391] on input "Delete the affected payments, and add a catch-up payment" at bounding box center [358, 391] width 11 height 0
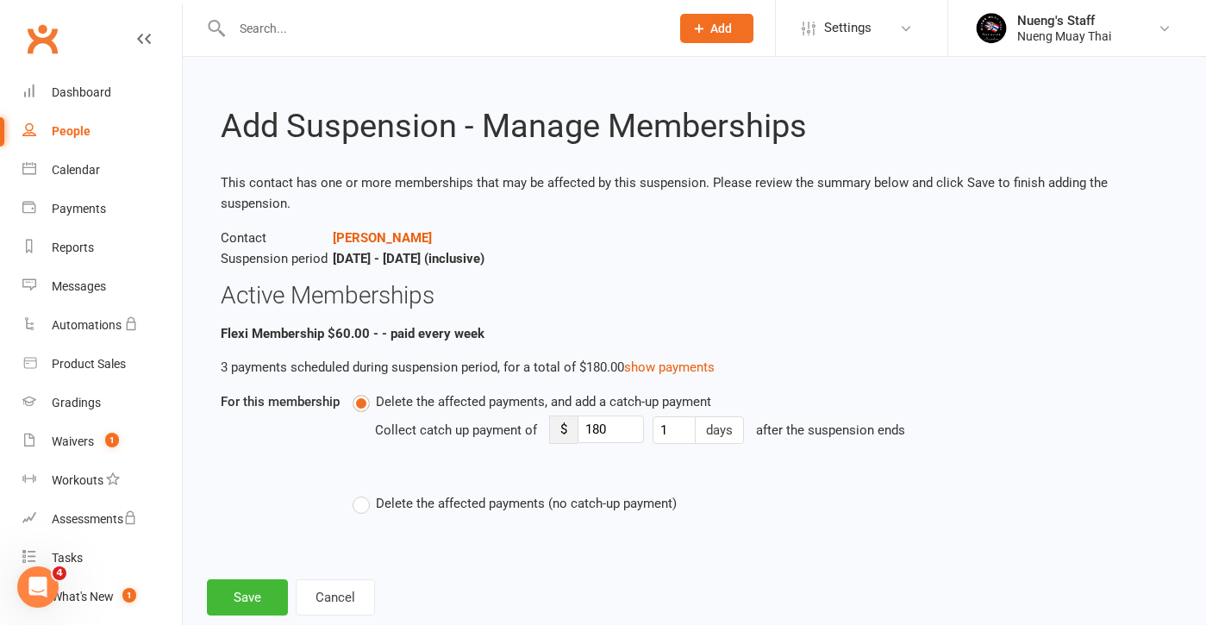
click at [479, 511] on span "Delete the affected payments (no catch-up payment)" at bounding box center [526, 502] width 301 height 18
click at [364, 493] on input "Delete the affected payments (no catch-up payment)" at bounding box center [358, 493] width 11 height 0
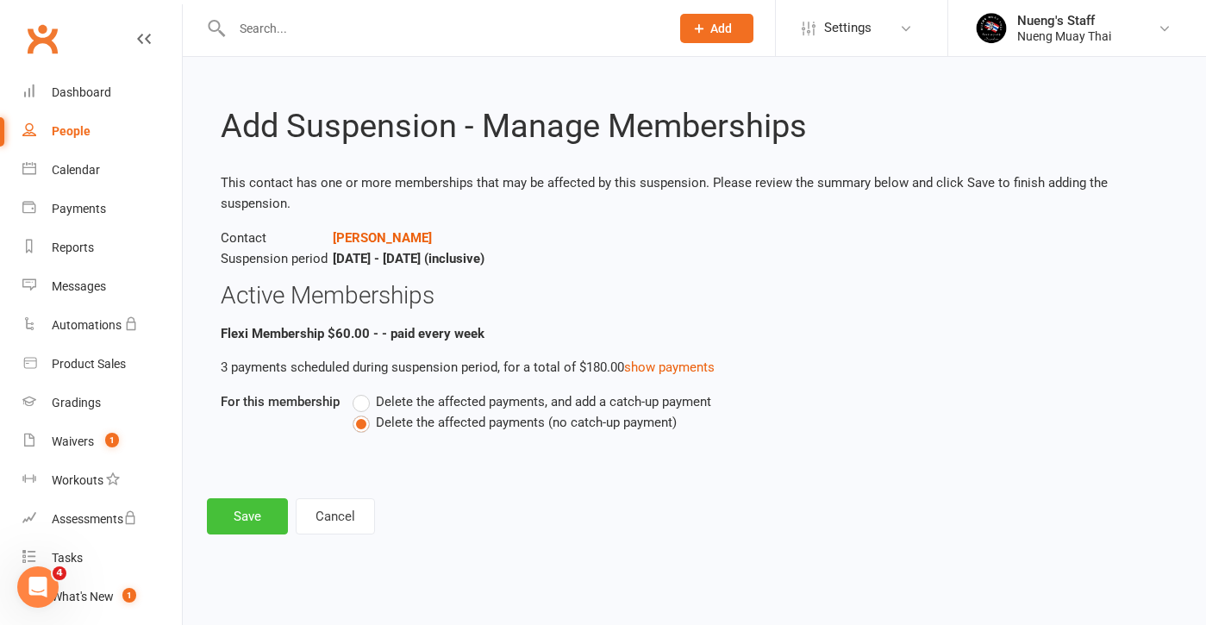
click at [263, 516] on button "Save" at bounding box center [247, 516] width 81 height 36
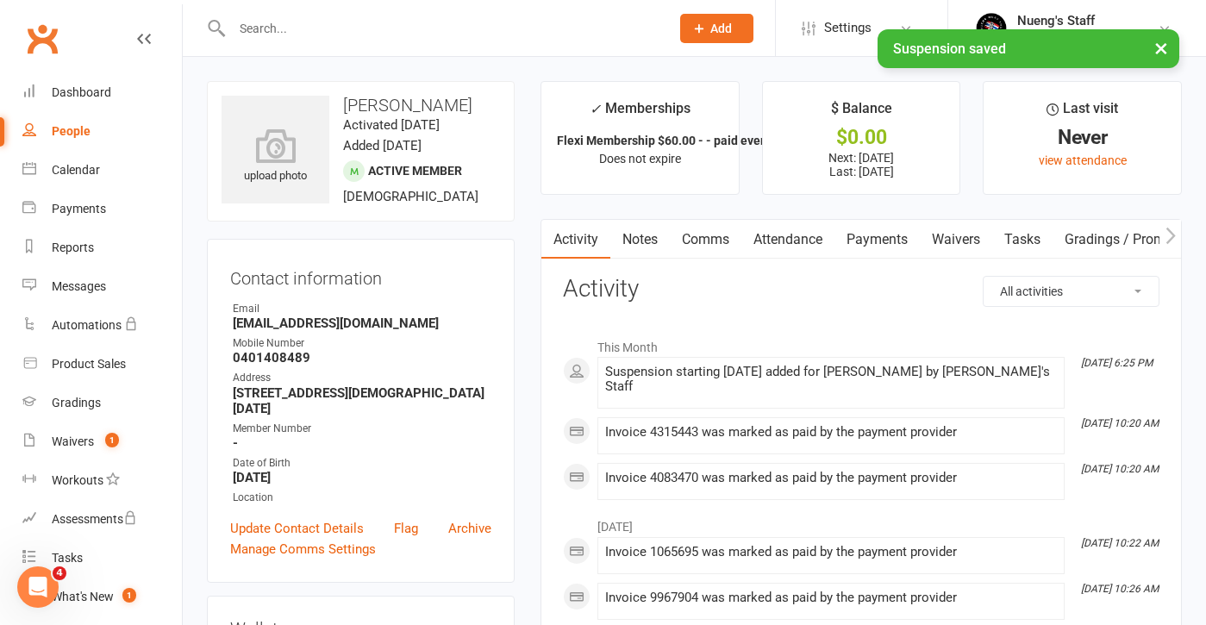
click at [879, 246] on link "Payments" at bounding box center [877, 240] width 85 height 40
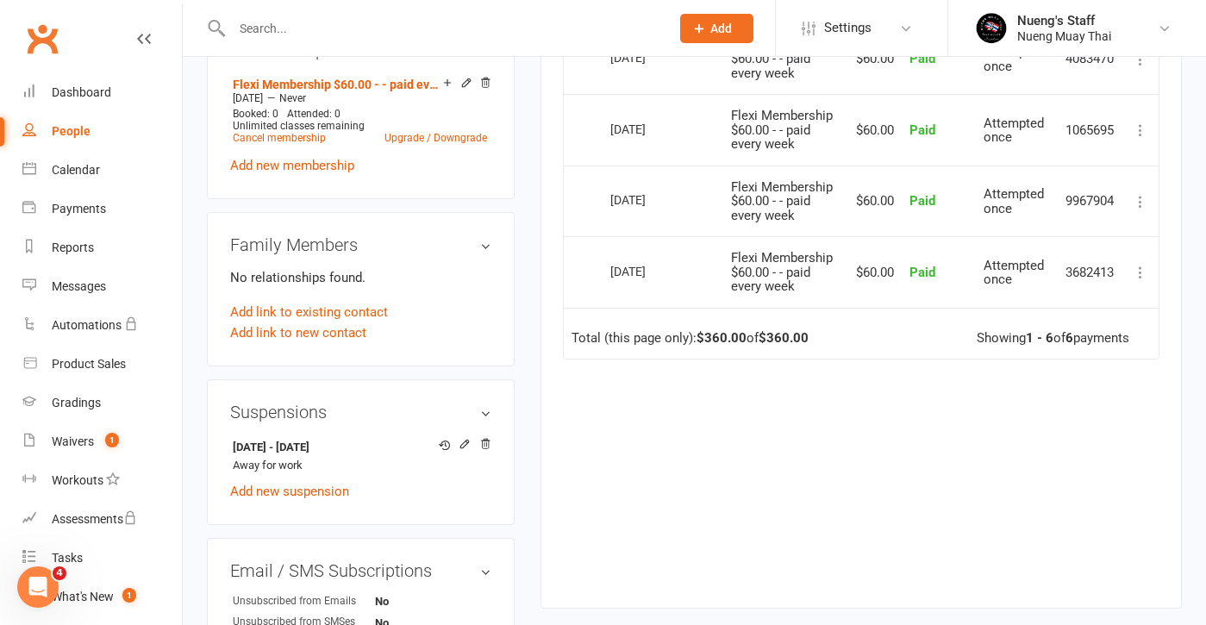
scroll to position [835, 0]
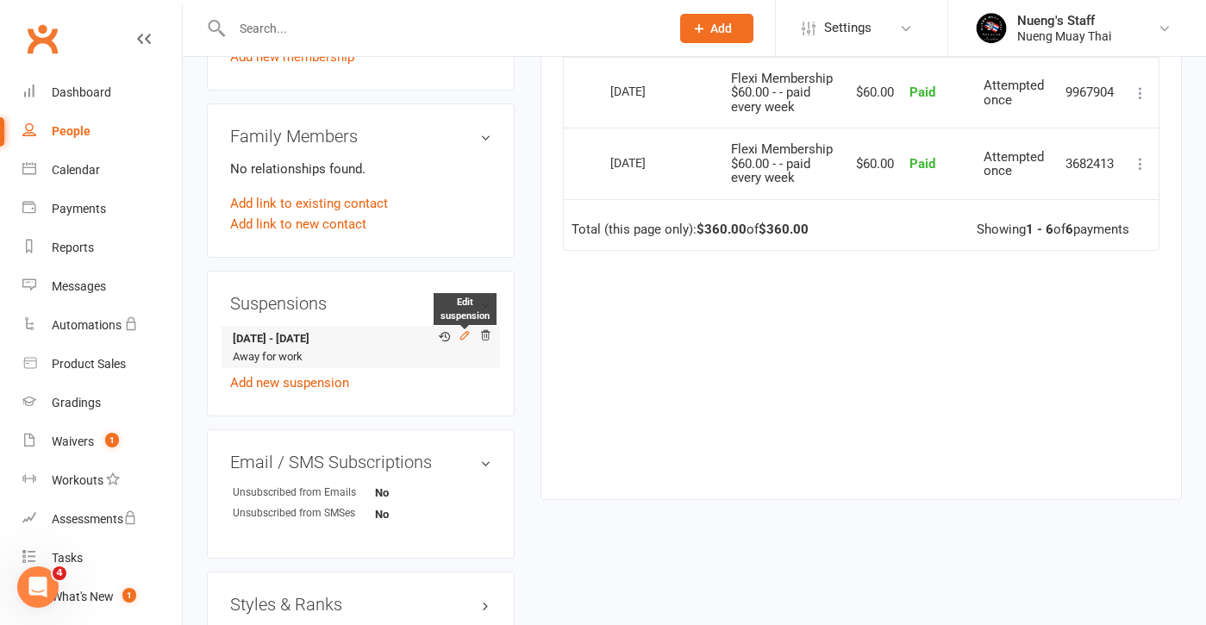
click at [466, 329] on icon at bounding box center [465, 335] width 12 height 12
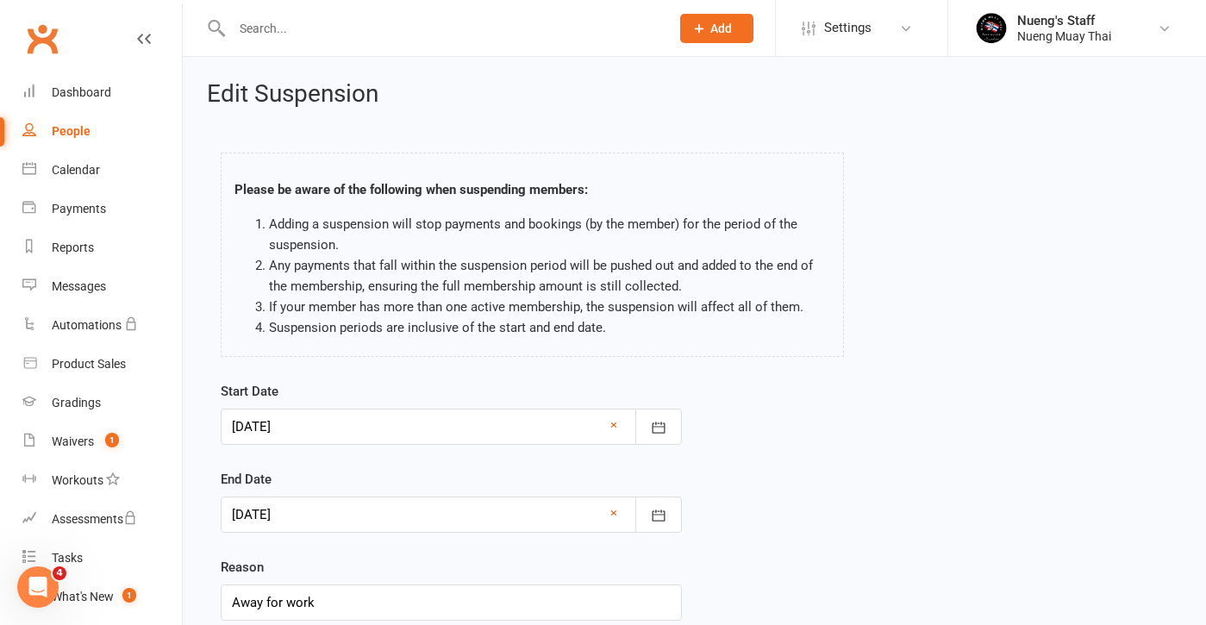
scroll to position [14, 0]
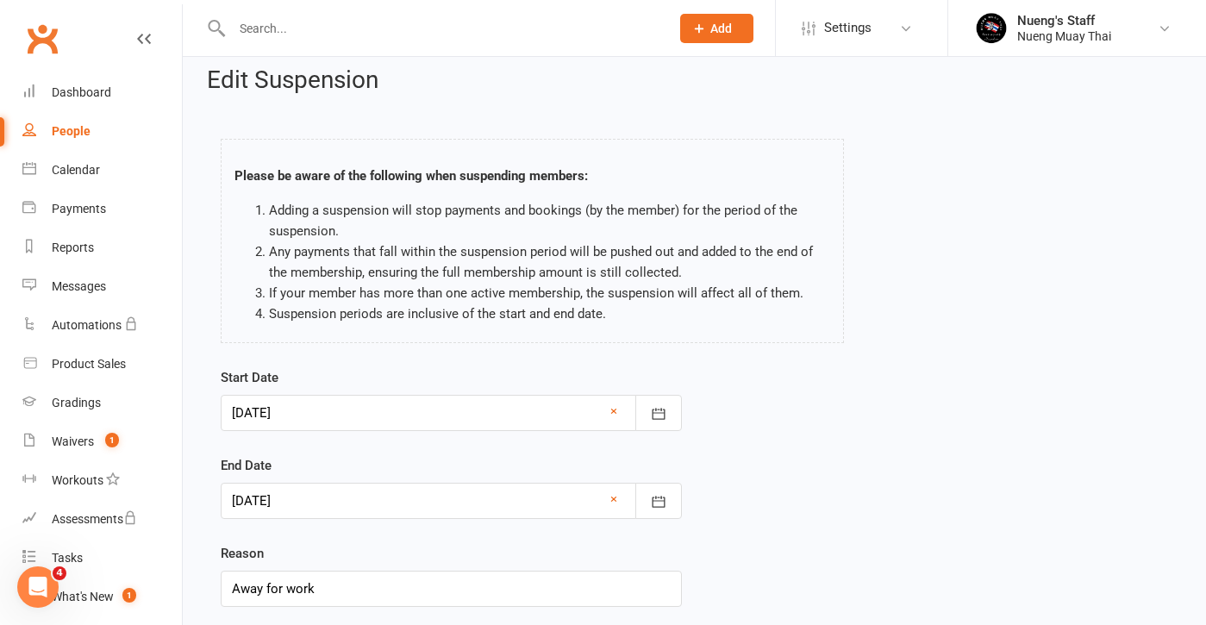
click at [476, 410] on div at bounding box center [451, 413] width 461 height 36
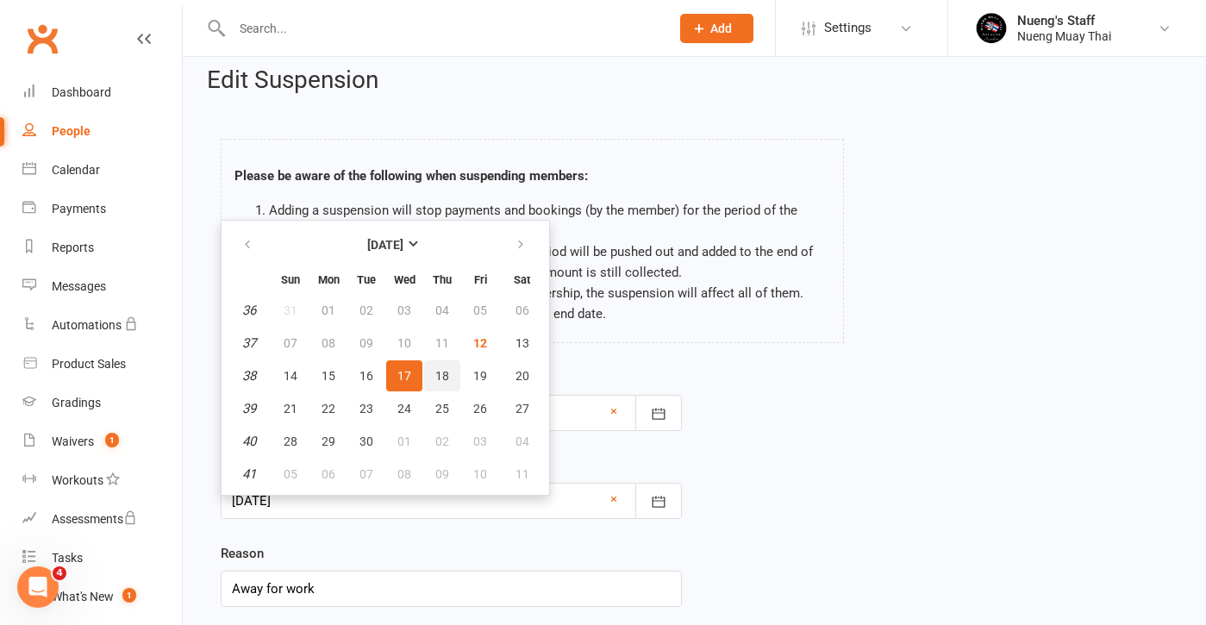
click at [439, 379] on span "18" at bounding box center [442, 376] width 14 height 14
type input "[DATE]"
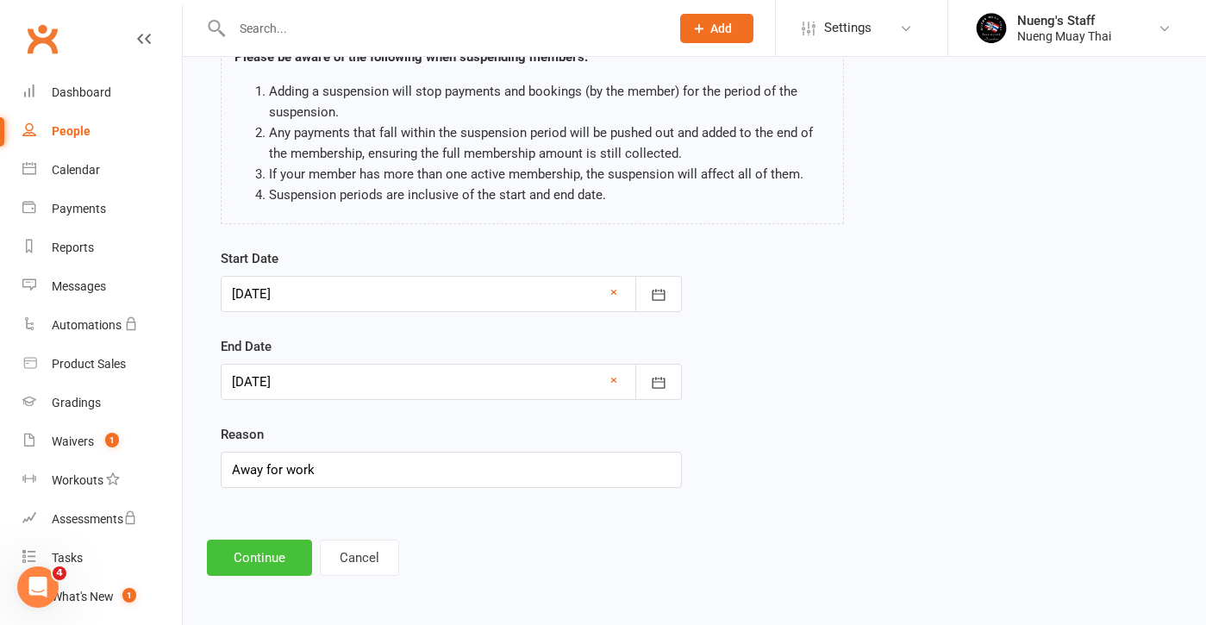
scroll to position [147, 0]
click at [283, 540] on button "Continue" at bounding box center [259, 558] width 105 height 36
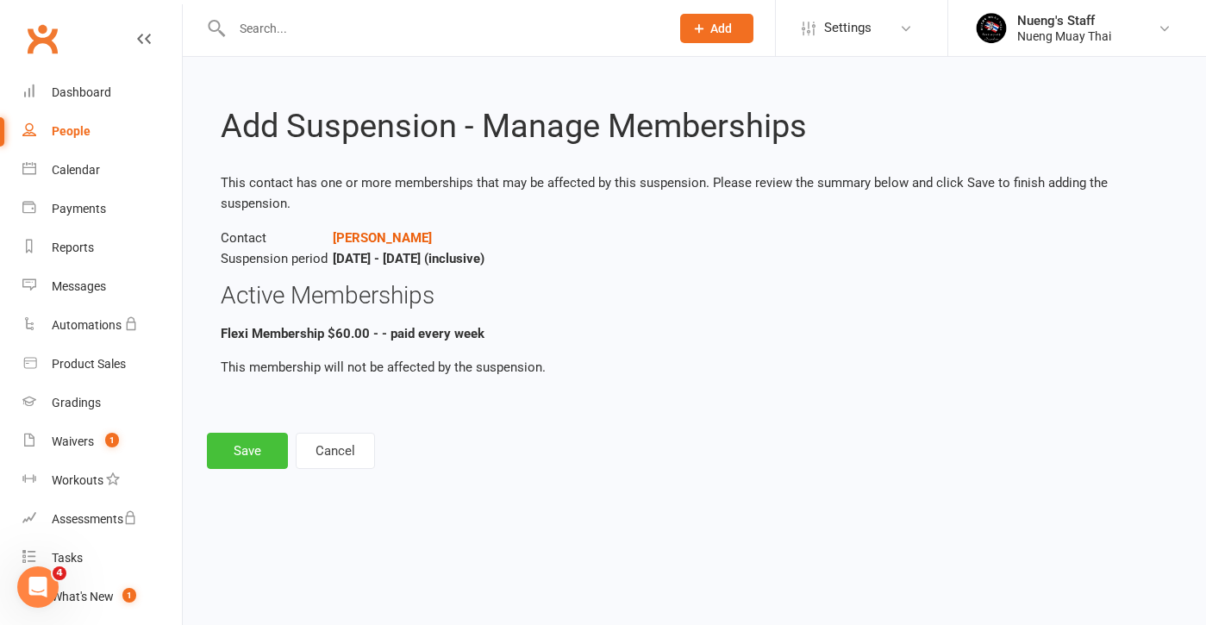
click at [264, 463] on button "Save" at bounding box center [247, 451] width 81 height 36
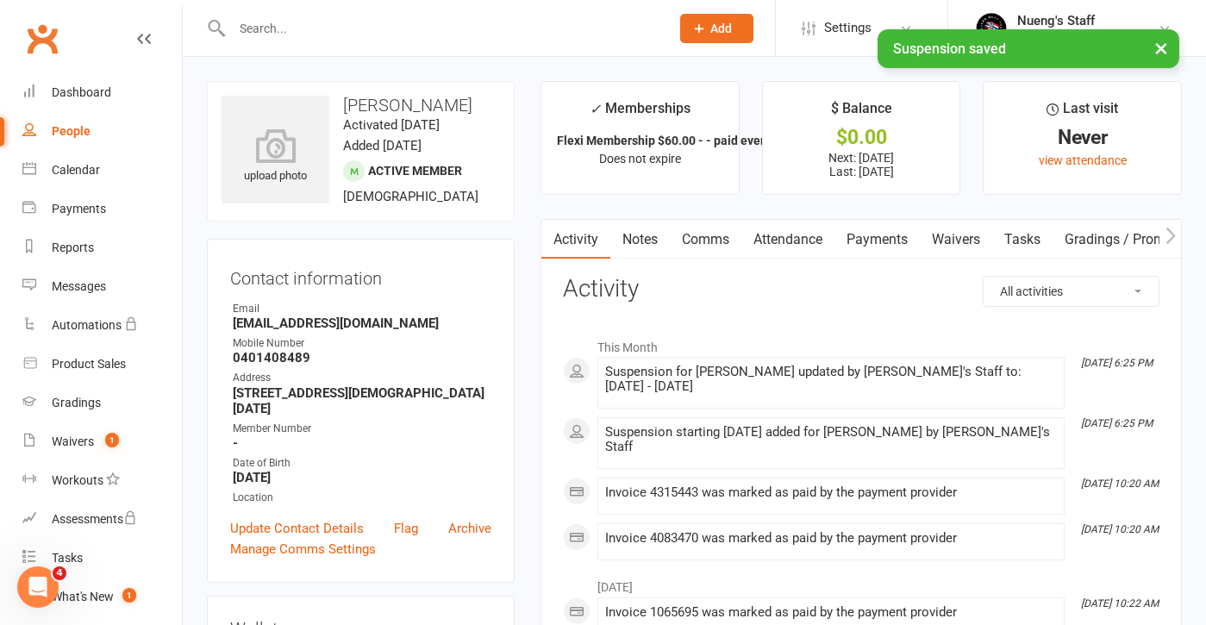
click at [910, 245] on link "Payments" at bounding box center [877, 240] width 85 height 40
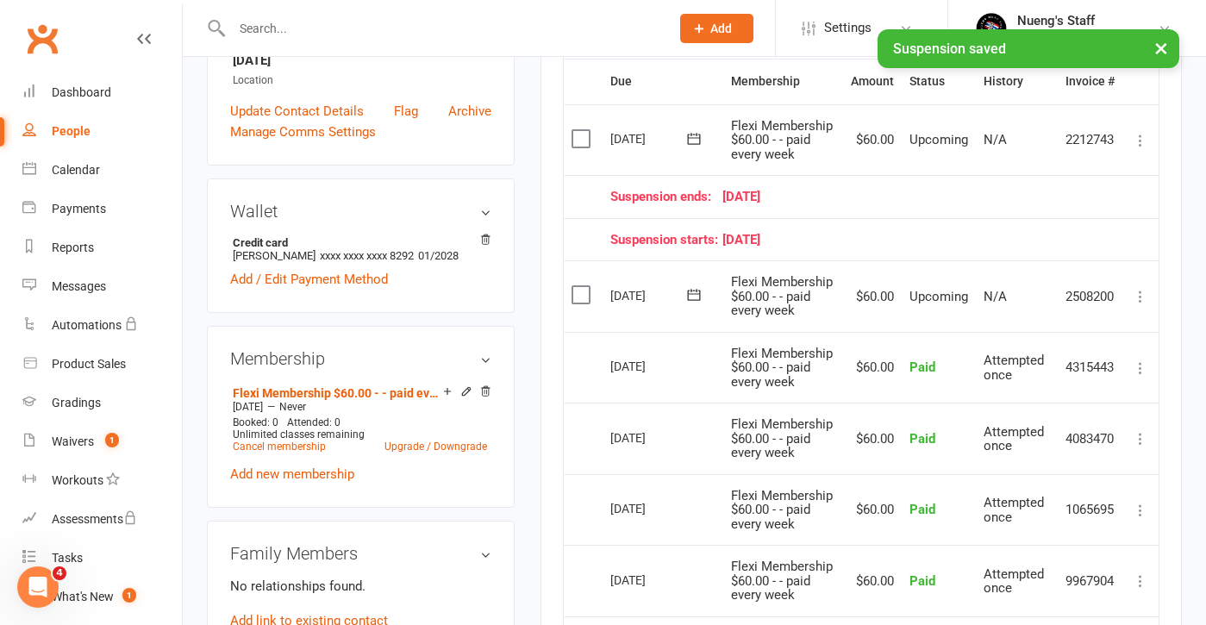
scroll to position [418, 0]
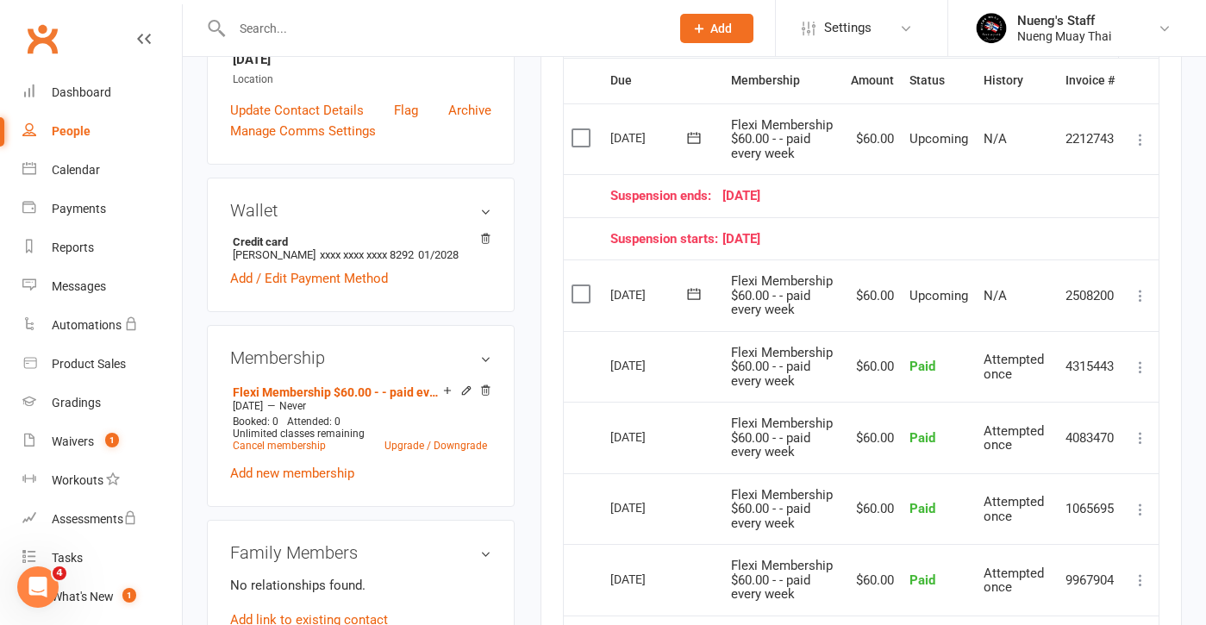
click at [500, 22] on input "text" at bounding box center [442, 28] width 431 height 24
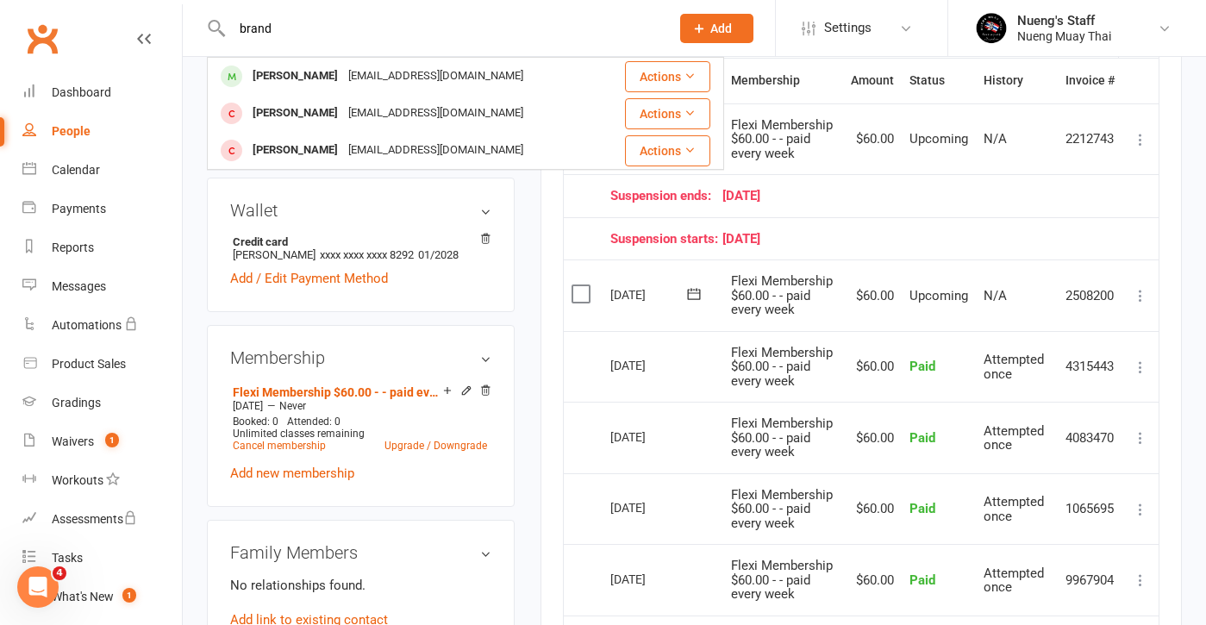
type input "brand"
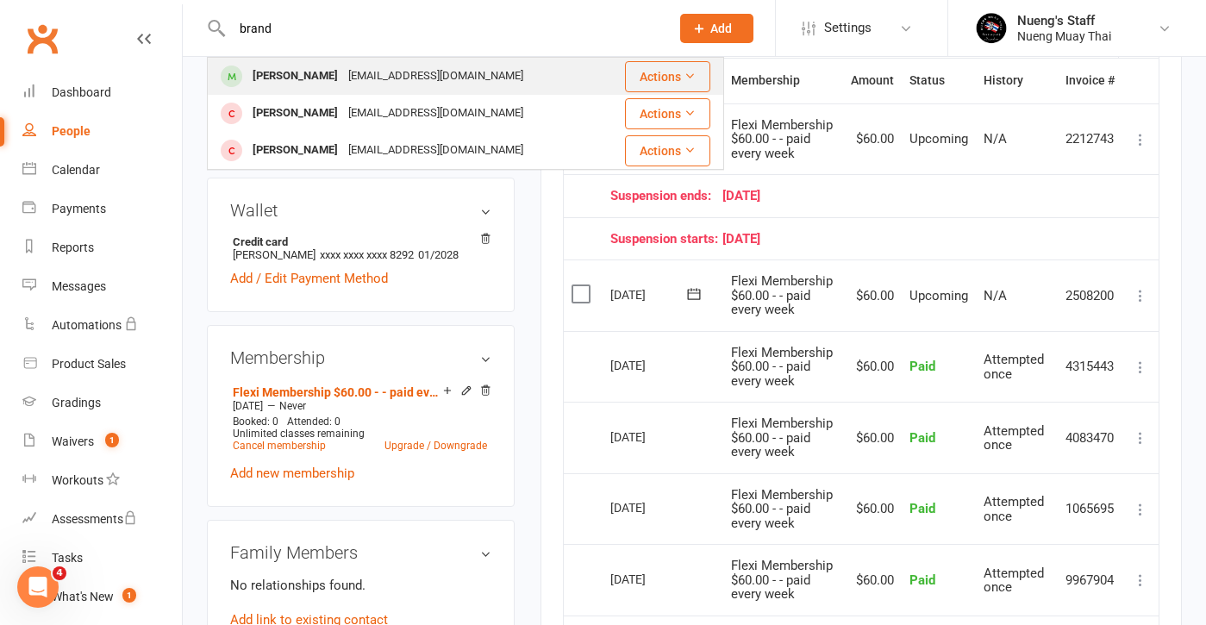
drag, startPoint x: 500, startPoint y: 22, endPoint x: 478, endPoint y: 80, distance: 62.8
click at [478, 80] on div "[EMAIL_ADDRESS][DOMAIN_NAME]" at bounding box center [435, 76] width 185 height 25
